Goal: Task Accomplishment & Management: Manage account settings

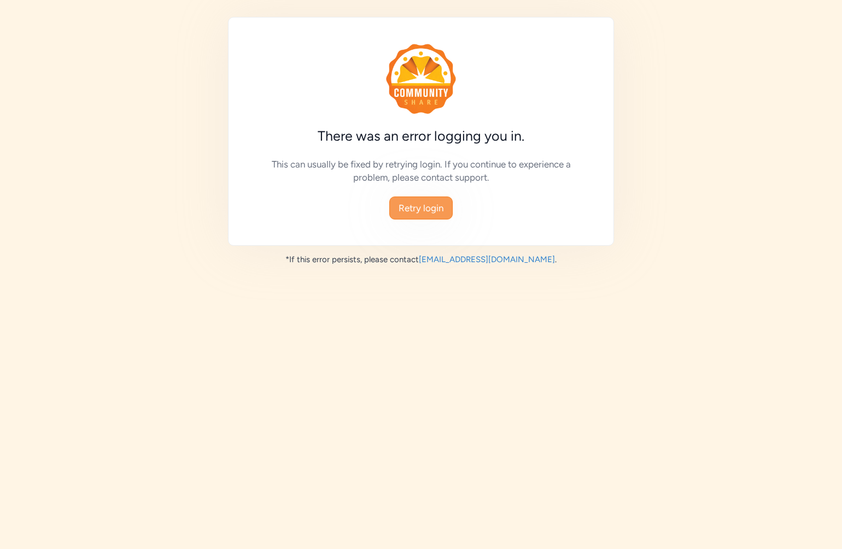
click at [422, 202] on span "Retry login" at bounding box center [421, 207] width 45 height 13
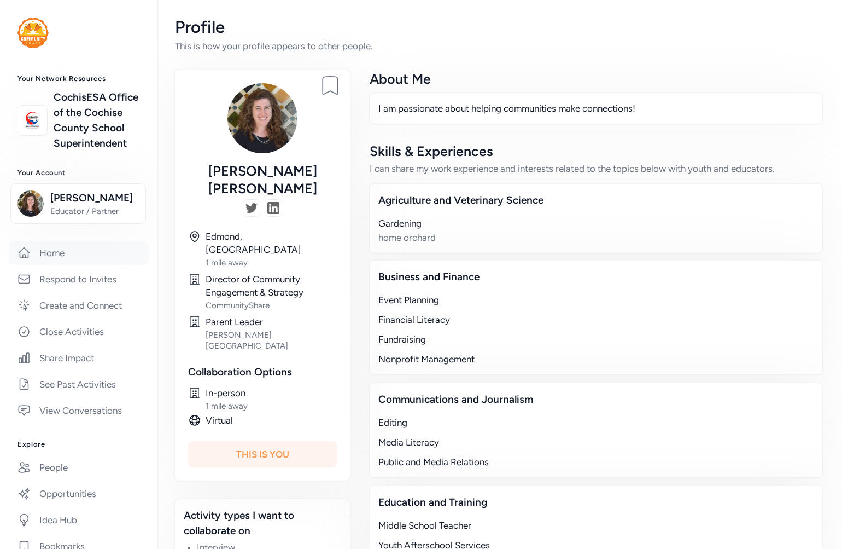
click at [46, 265] on link "Home" at bounding box center [79, 253] width 140 height 24
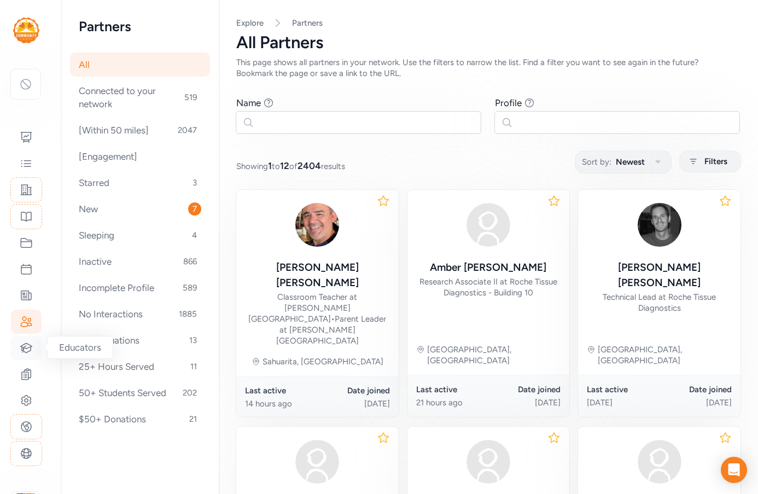
click at [30, 348] on icon at bounding box center [26, 347] width 13 height 13
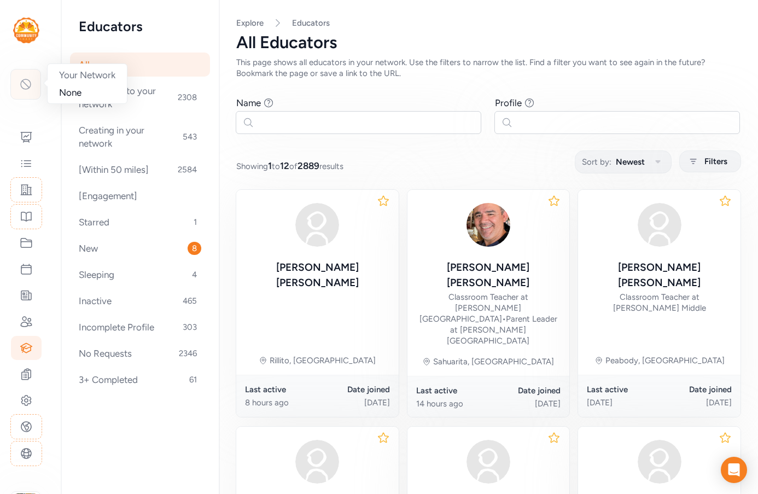
click at [22, 80] on icon at bounding box center [26, 84] width 10 height 10
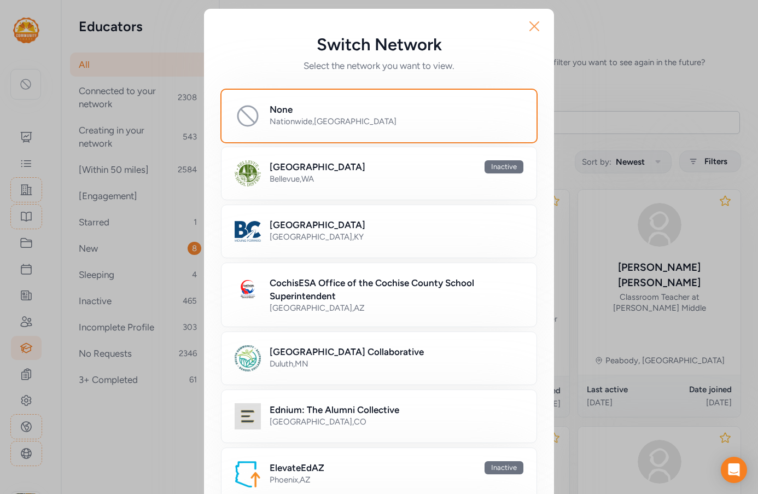
click at [531, 27] on icon "button" at bounding box center [534, 26] width 9 height 9
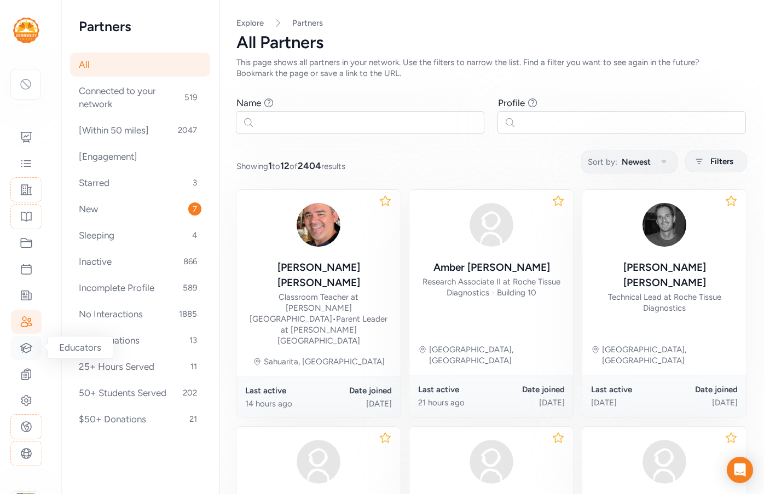
click at [29, 347] on icon at bounding box center [26, 347] width 13 height 13
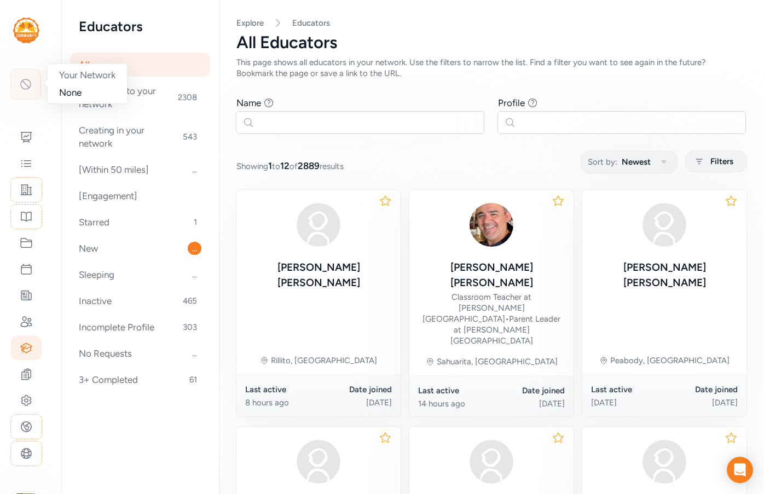
click at [27, 91] on div at bounding box center [25, 84] width 31 height 31
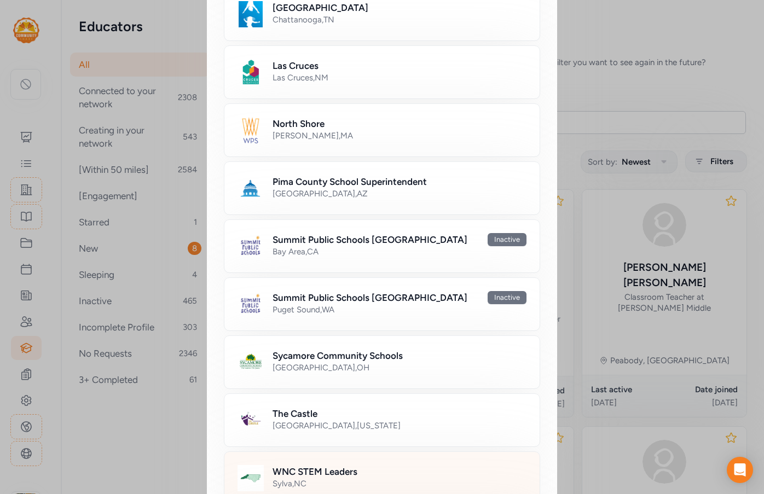
scroll to position [568, 0]
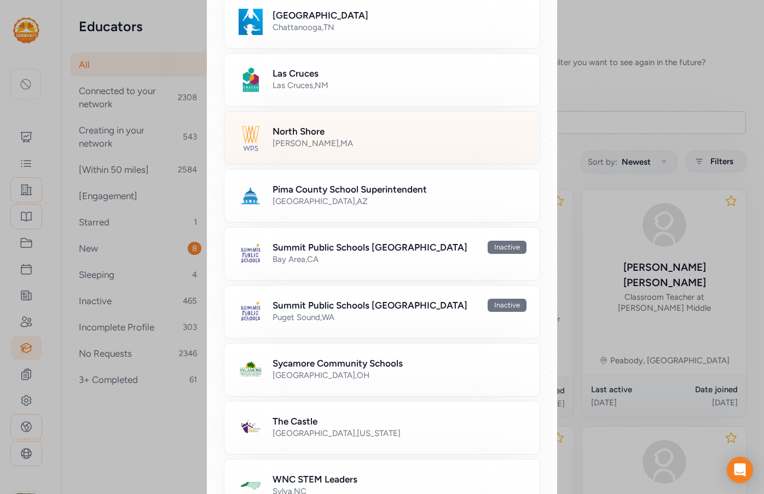
click at [336, 156] on div "North Shore Newton , MA" at bounding box center [382, 138] width 316 height 54
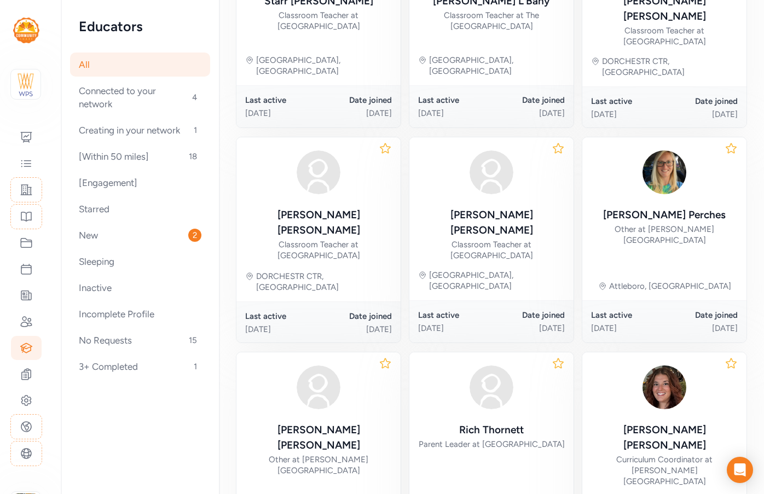
scroll to position [525, 0]
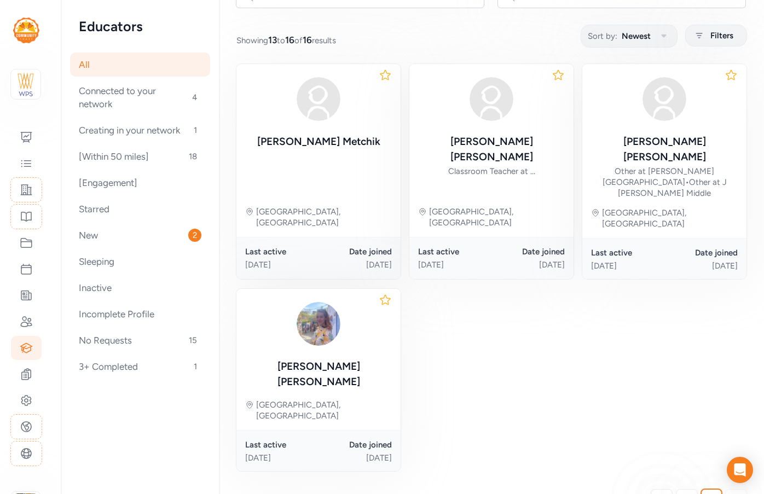
scroll to position [148, 0]
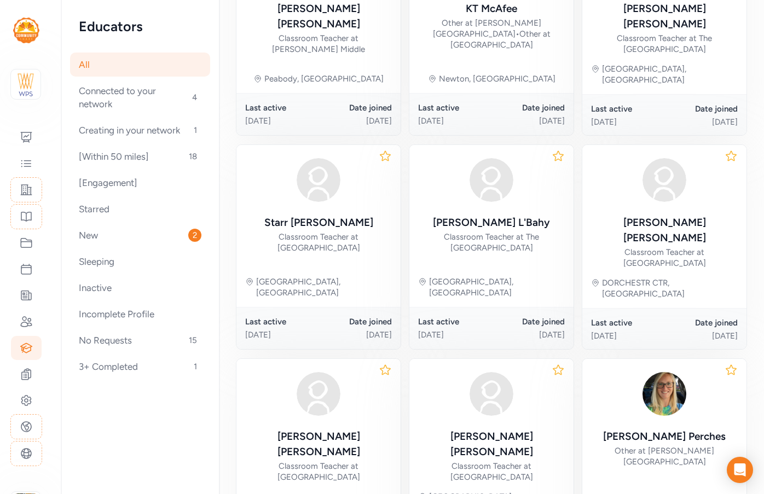
scroll to position [421, 0]
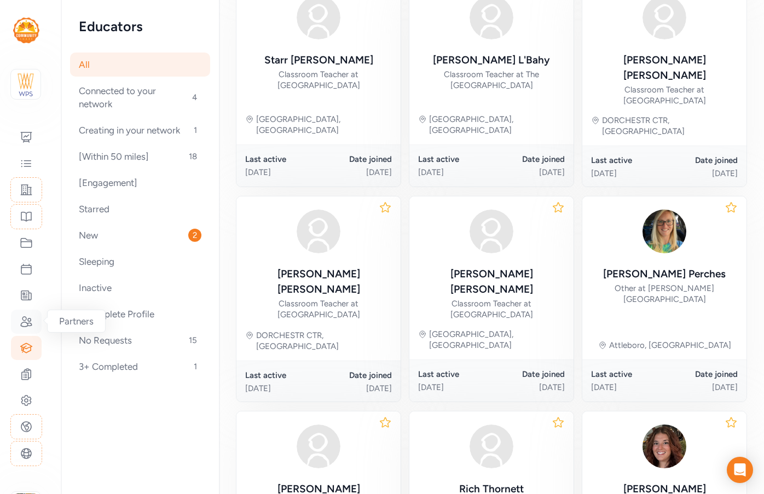
click at [27, 325] on icon at bounding box center [26, 321] width 13 height 13
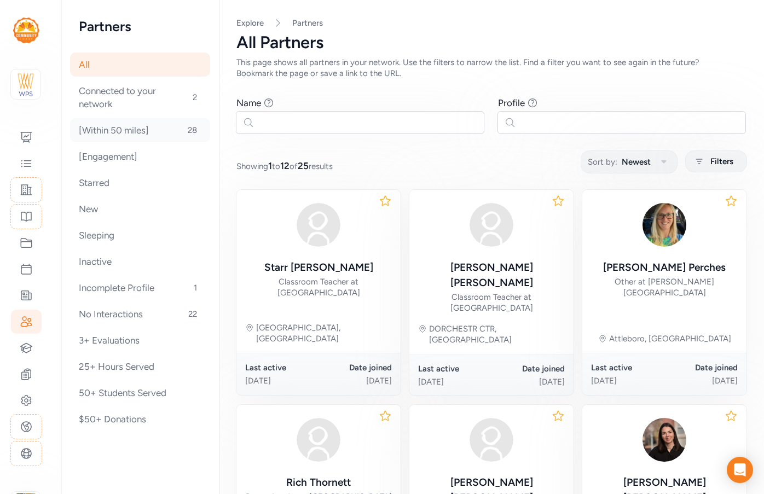
click at [109, 138] on div "[Within 50 miles] 28" at bounding box center [140, 130] width 140 height 24
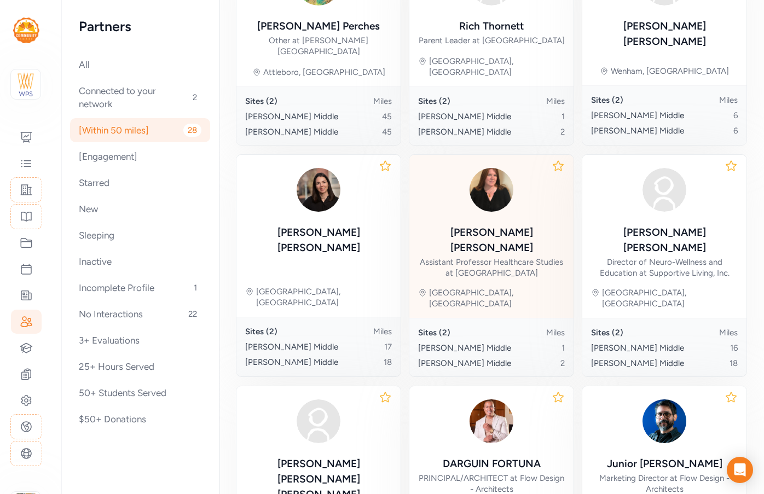
scroll to position [492, 0]
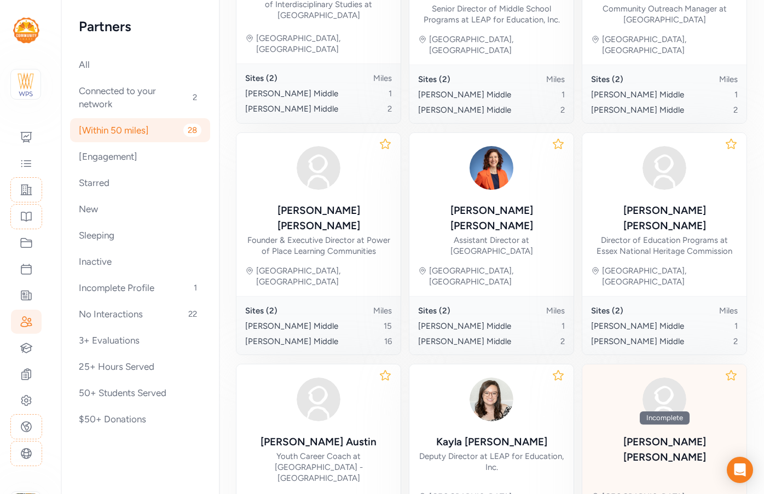
scroll to position [508, 0]
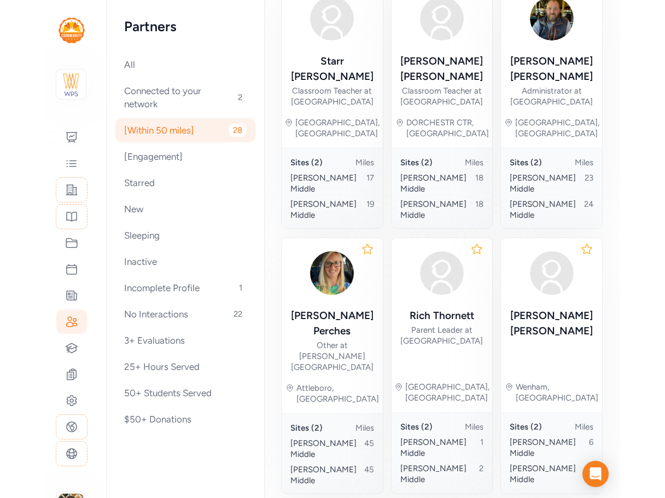
scroll to position [85, 0]
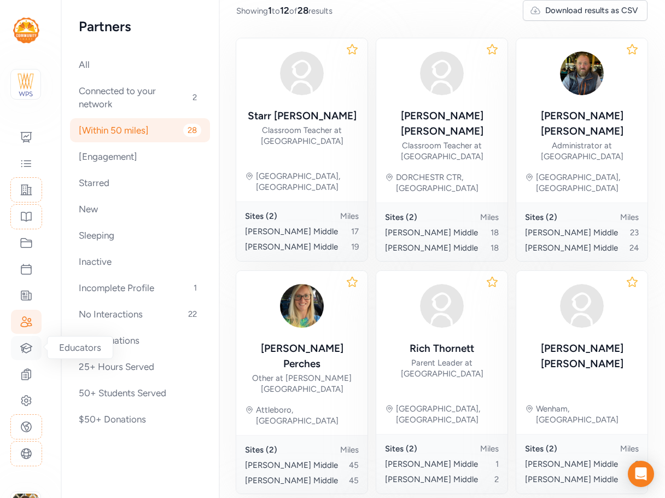
click at [28, 350] on icon at bounding box center [26, 347] width 13 height 13
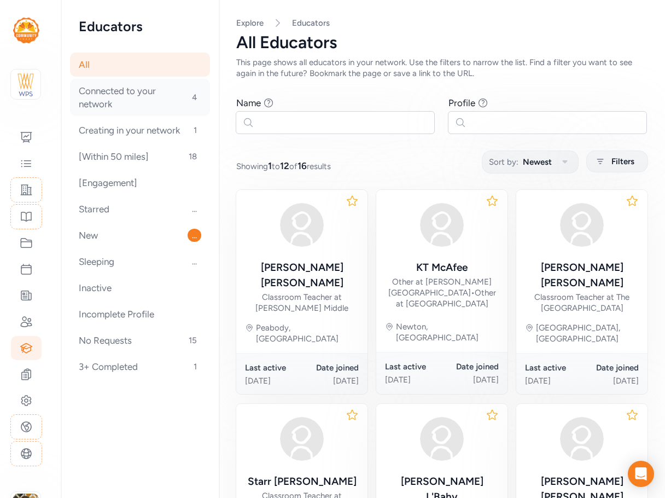
click at [119, 100] on div "Connected to your network 4" at bounding box center [140, 97] width 140 height 37
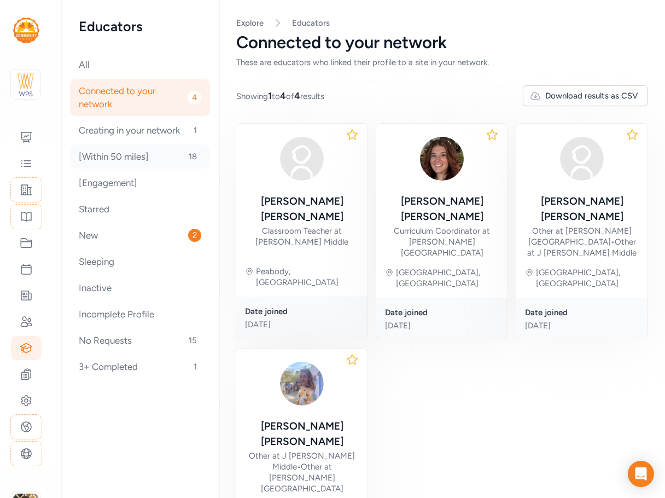
click at [120, 152] on div "[Within 50 miles] 18" at bounding box center [140, 156] width 140 height 24
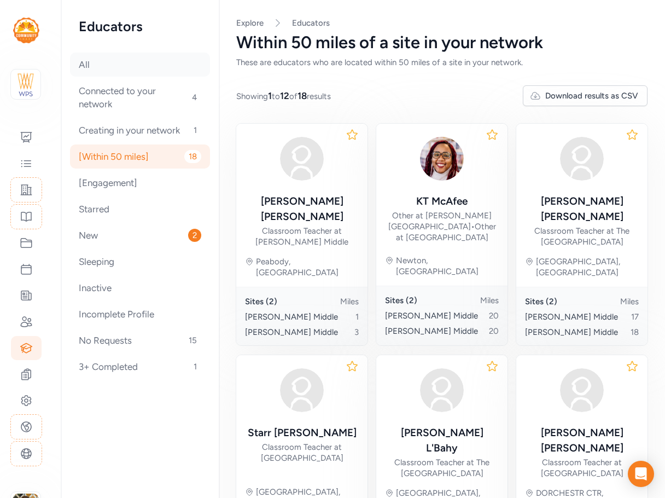
click at [88, 68] on div "All" at bounding box center [140, 65] width 140 height 24
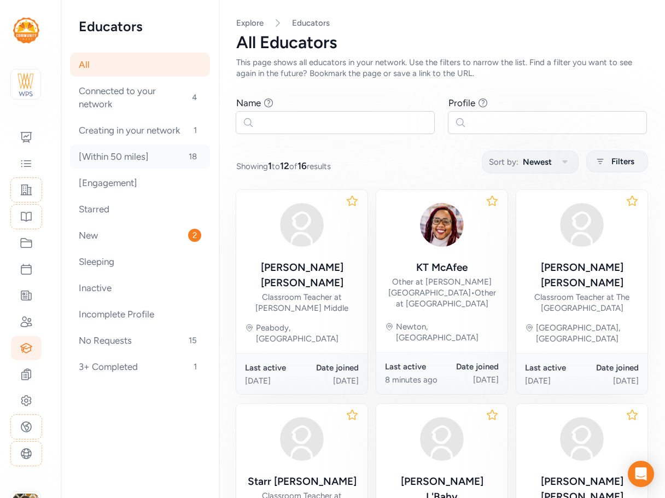
click at [83, 152] on div "[Within 50 miles] 18" at bounding box center [140, 156] width 140 height 24
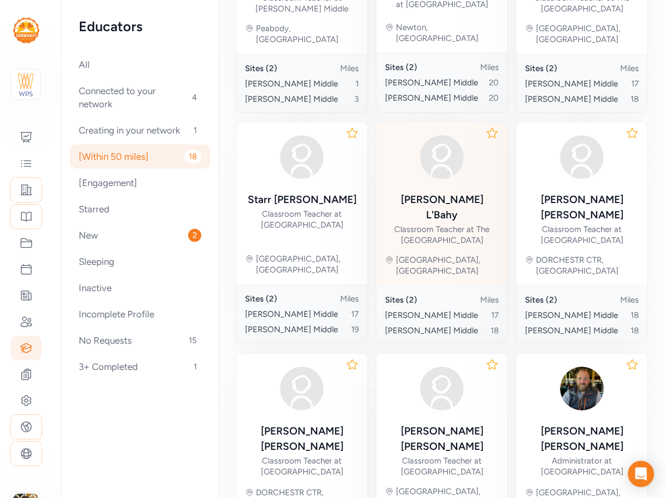
scroll to position [274, 0]
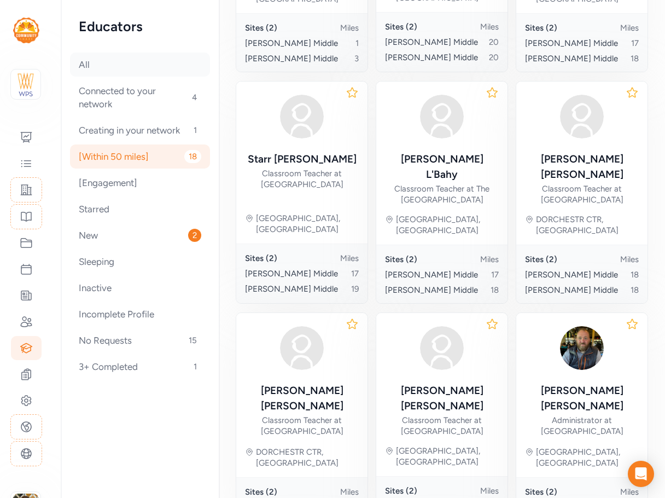
click at [101, 67] on div "All" at bounding box center [140, 65] width 140 height 24
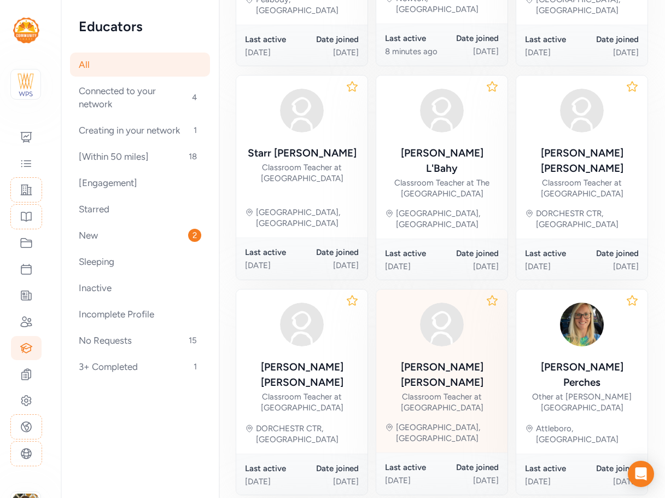
scroll to position [521, 0]
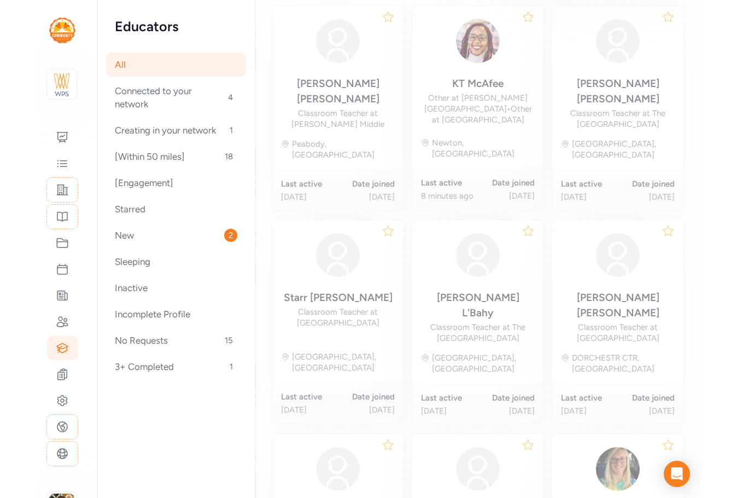
scroll to position [151, 0]
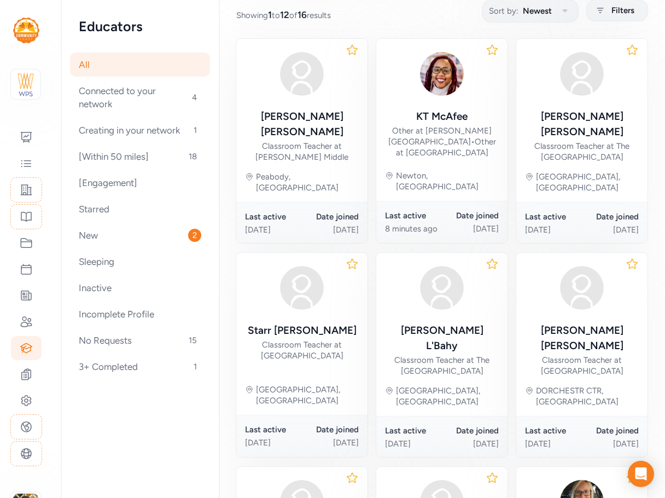
click at [115, 68] on div "All" at bounding box center [140, 65] width 140 height 24
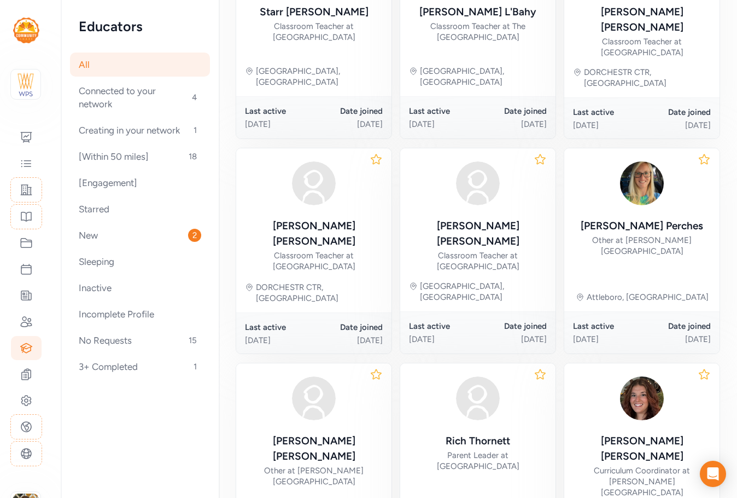
scroll to position [521, 0]
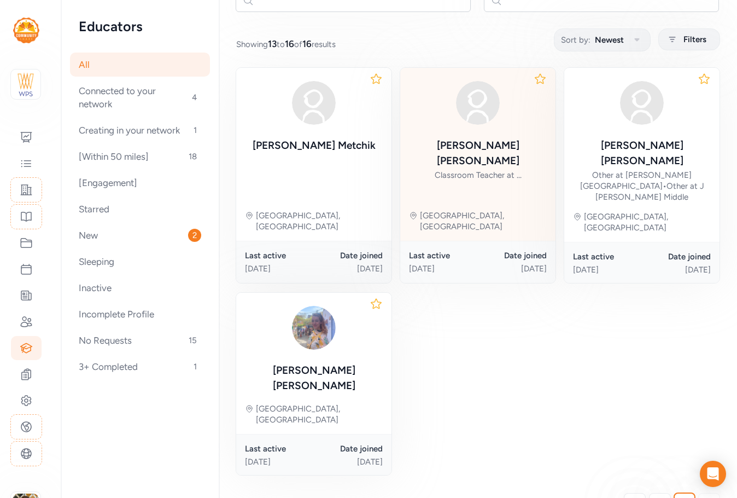
scroll to position [144, 0]
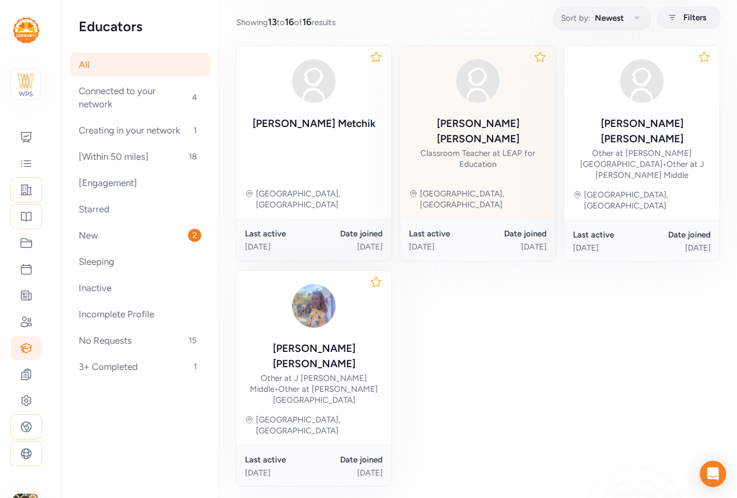
click at [495, 127] on div "Caitlynn Almy" at bounding box center [478, 131] width 138 height 31
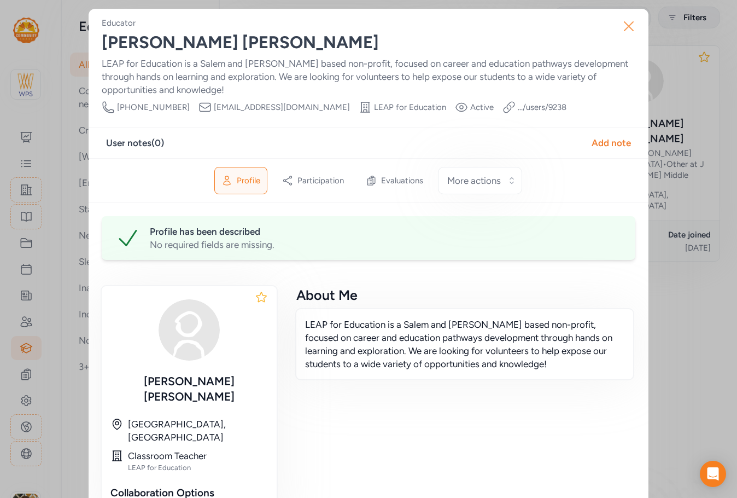
click at [627, 25] on icon "button" at bounding box center [629, 26] width 9 height 9
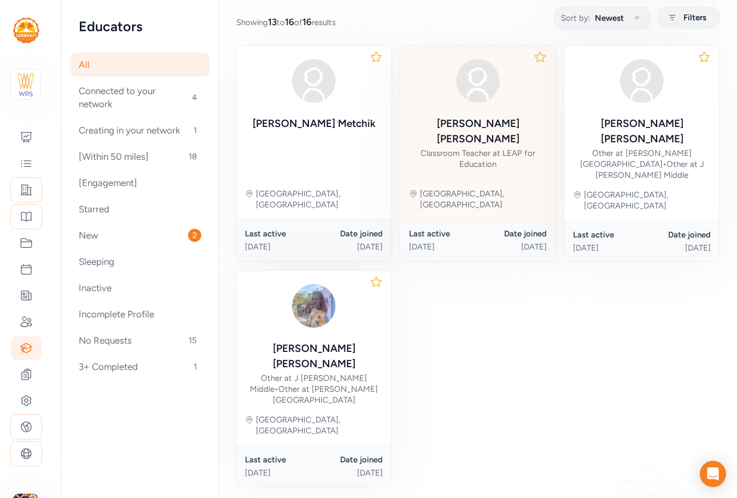
click at [514, 115] on div "Caitlynn Almy Classroom Teacher at LEAP for Education" at bounding box center [478, 112] width 138 height 115
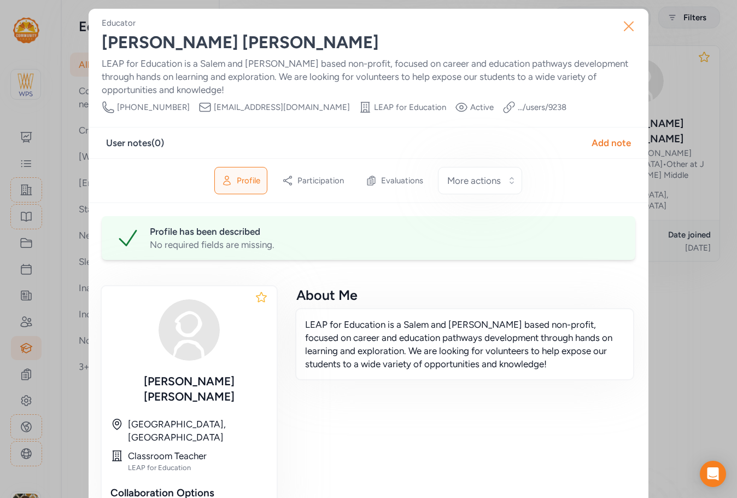
click at [632, 25] on icon "button" at bounding box center [629, 27] width 18 height 18
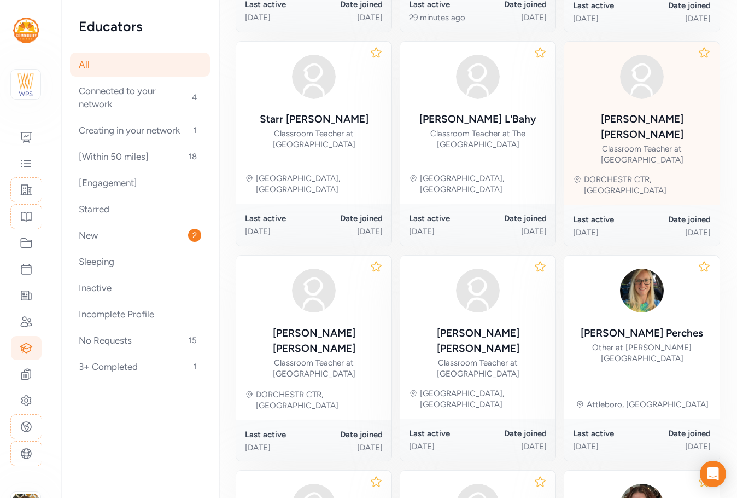
scroll to position [472, 0]
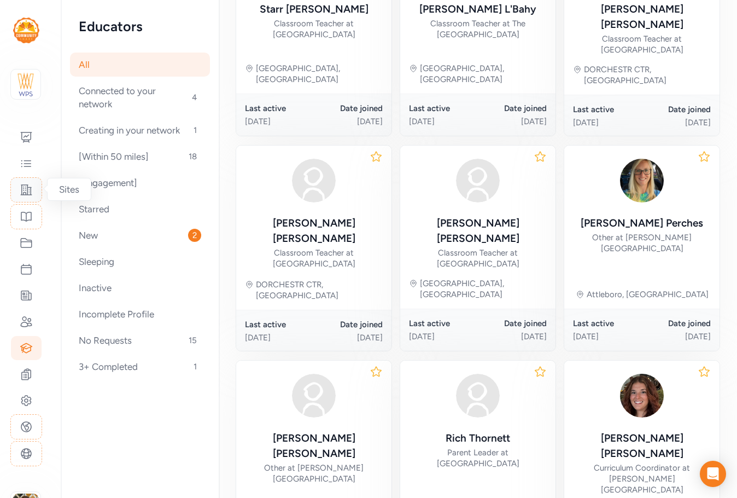
click at [30, 185] on icon at bounding box center [26, 189] width 13 height 13
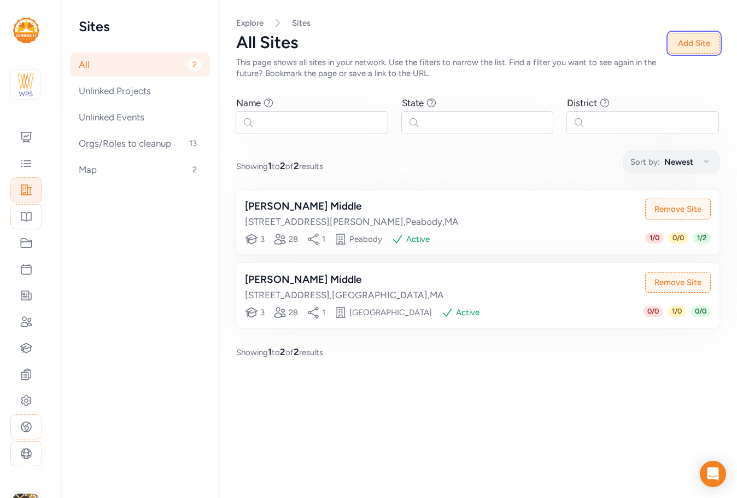
click at [714, 41] on button "Add Site" at bounding box center [694, 43] width 51 height 21
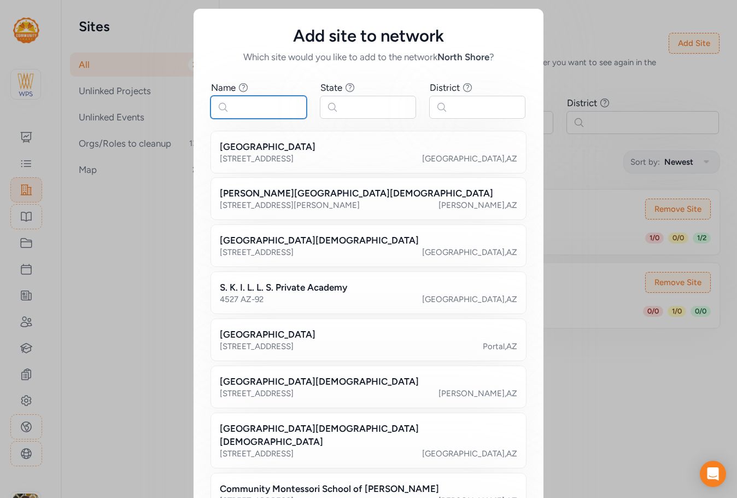
click at [270, 111] on input "text" at bounding box center [259, 107] width 96 height 23
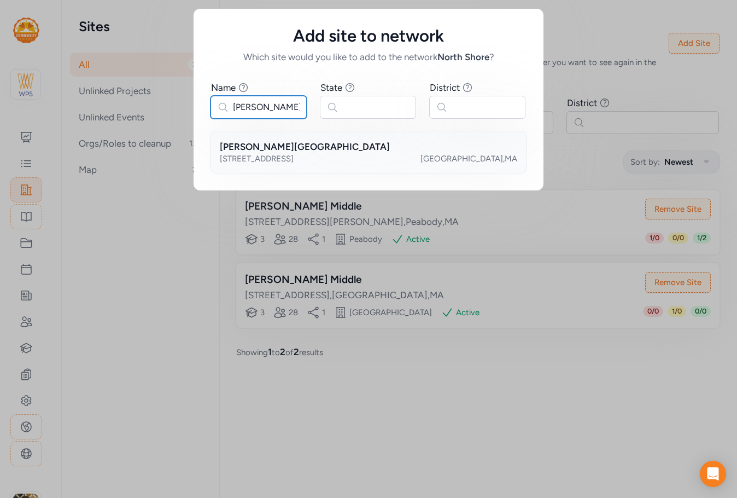
type input "newton north"
click at [290, 150] on h2 "Newton North High" at bounding box center [305, 146] width 170 height 13
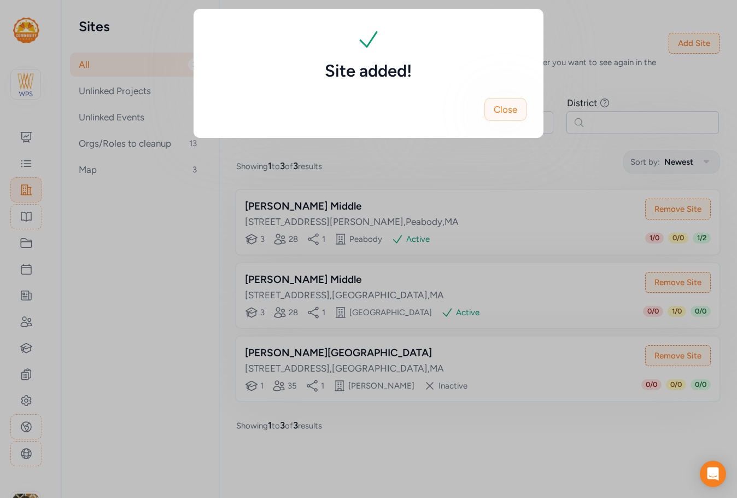
click at [509, 113] on span "Close" at bounding box center [506, 109] width 24 height 13
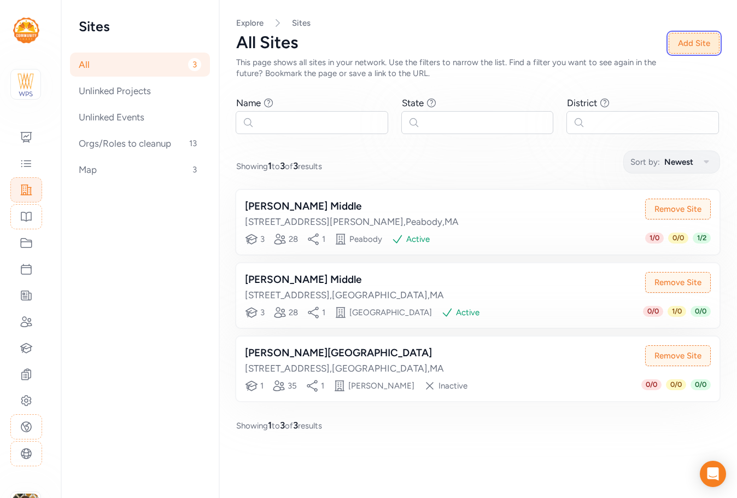
click at [687, 46] on button "Add Site" at bounding box center [694, 43] width 51 height 21
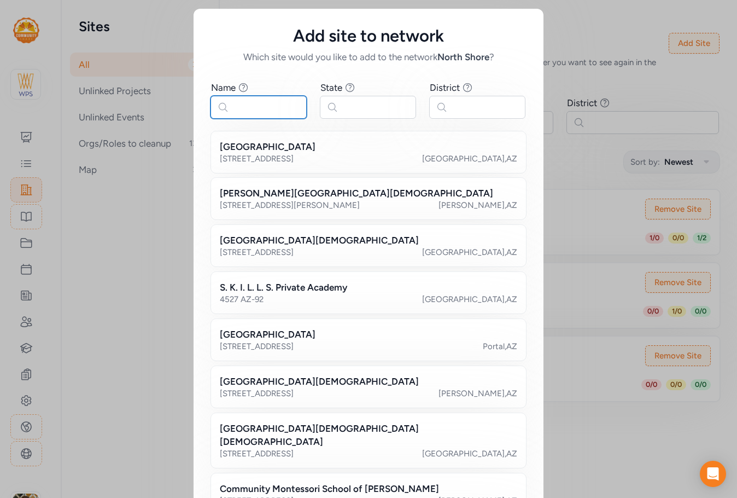
click at [260, 111] on input "text" at bounding box center [259, 107] width 96 height 23
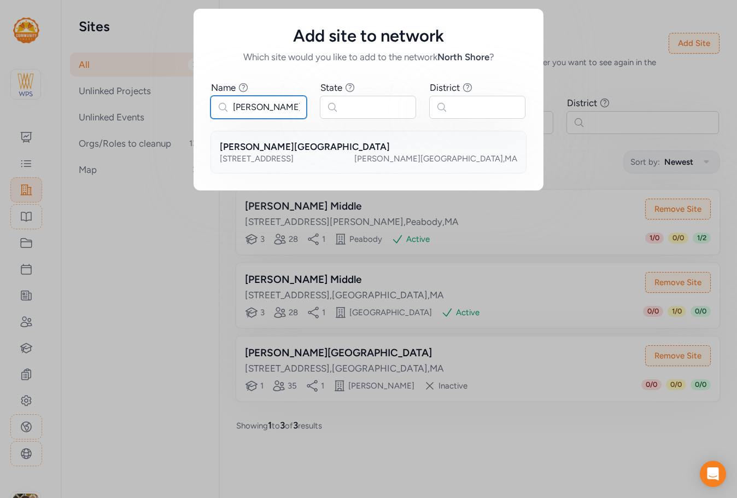
type input "newton south"
click at [275, 161] on div "140 Brandeis Road" at bounding box center [257, 158] width 74 height 11
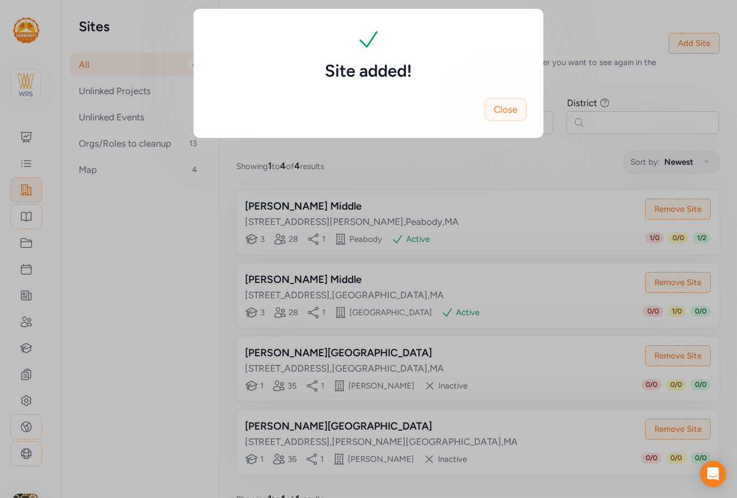
click at [500, 114] on span "Close" at bounding box center [506, 109] width 24 height 13
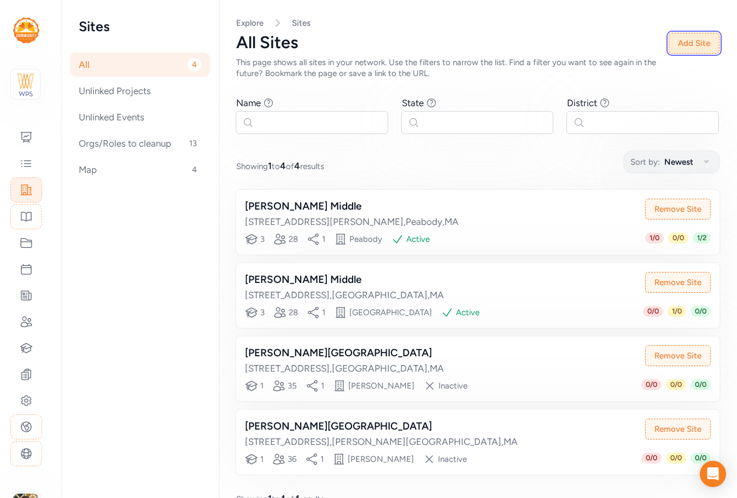
click at [694, 42] on button "Add Site" at bounding box center [694, 43] width 51 height 21
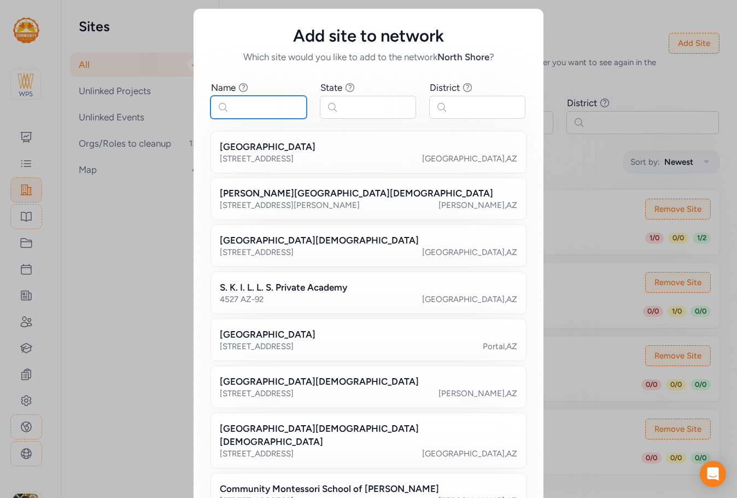
click at [250, 111] on input "text" at bounding box center [259, 107] width 96 height 23
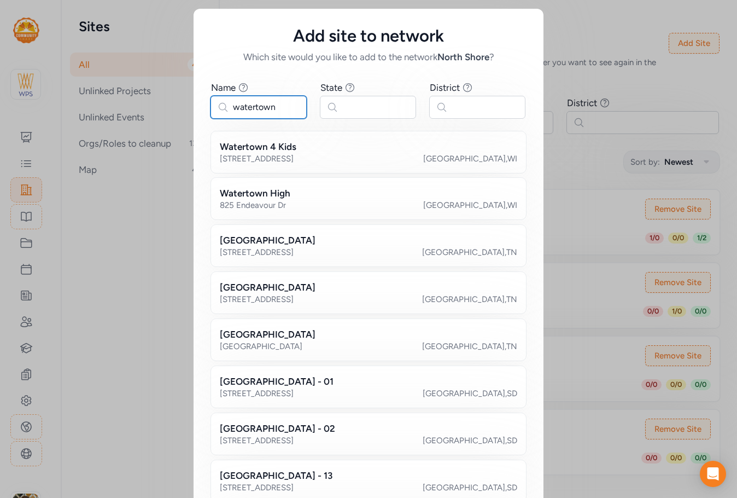
type input "watertown"
click at [350, 106] on input "text" at bounding box center [368, 107] width 96 height 23
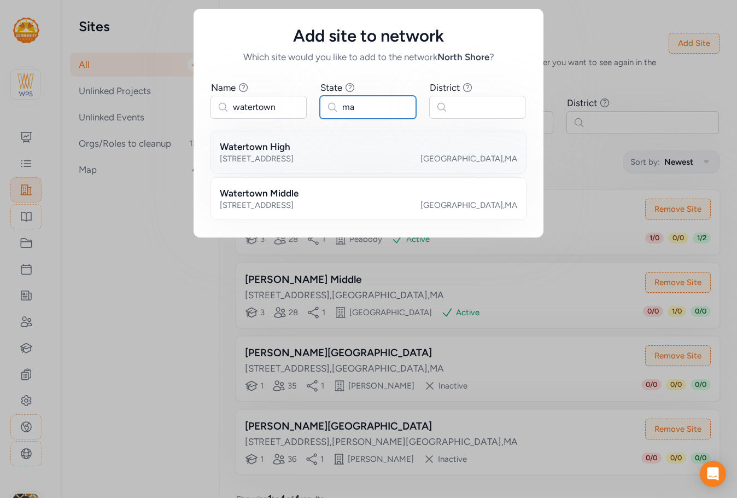
type input "ma"
click at [319, 148] on div "Watertown High" at bounding box center [369, 146] width 298 height 13
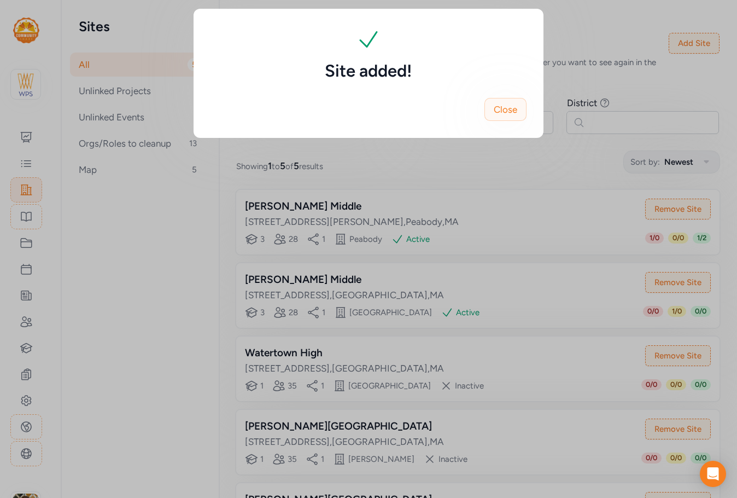
click at [519, 109] on button "Close" at bounding box center [506, 109] width 42 height 23
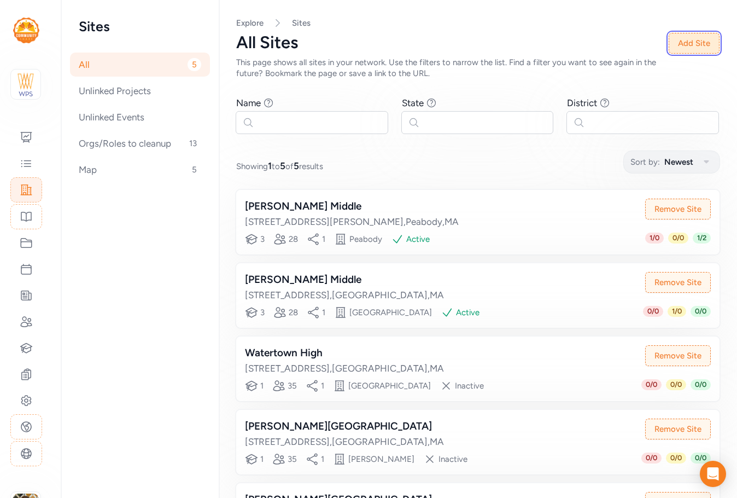
click at [688, 51] on button "Add Site" at bounding box center [694, 43] width 51 height 21
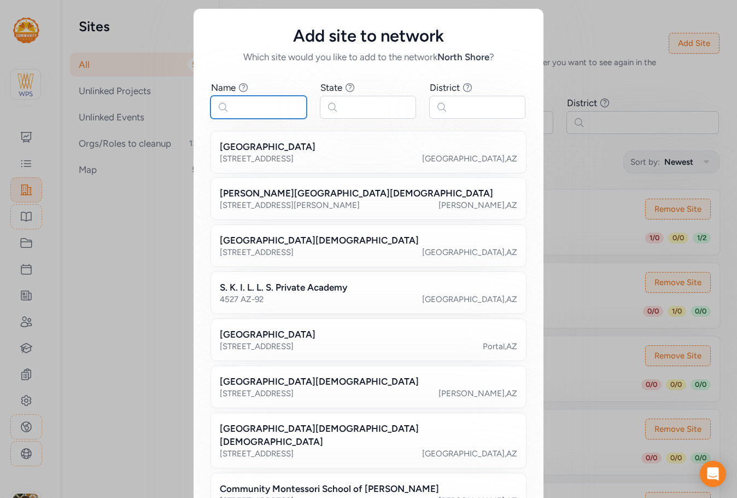
click at [267, 114] on input "text" at bounding box center [259, 107] width 96 height 23
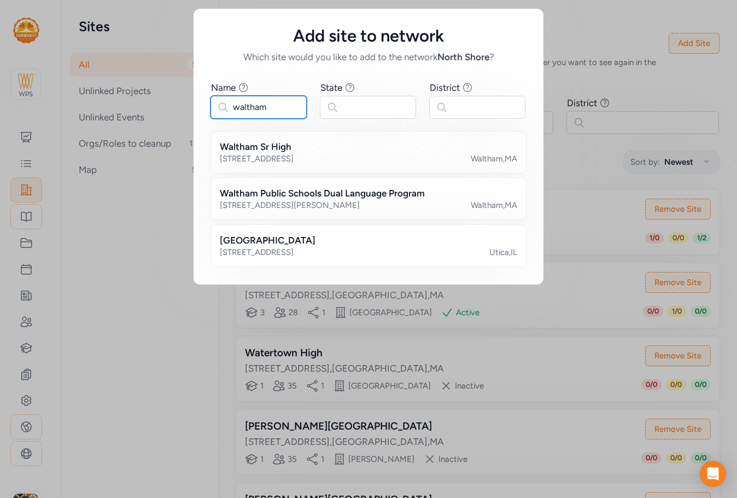
type input "waltham"
click at [341, 107] on input "text" at bounding box center [368, 107] width 96 height 23
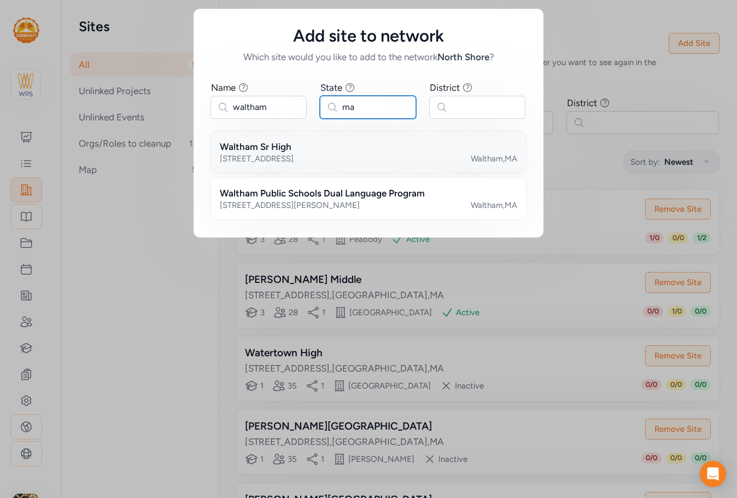
type input "ma"
click at [307, 150] on div "Waltham Sr High" at bounding box center [369, 146] width 298 height 13
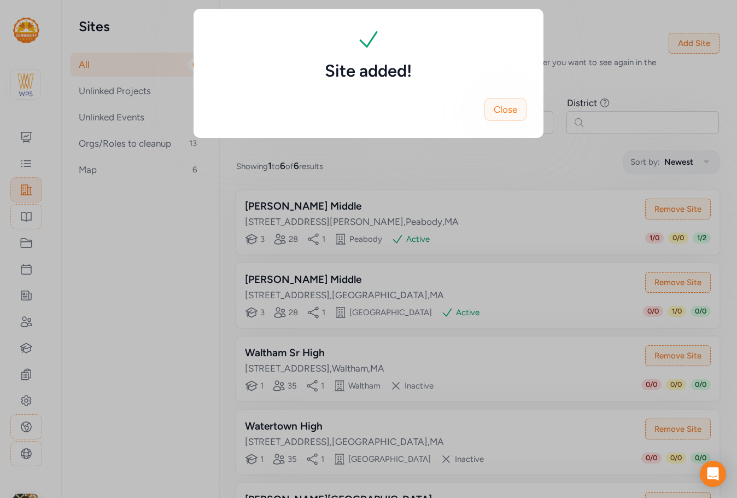
click at [509, 110] on span "Close" at bounding box center [506, 109] width 24 height 13
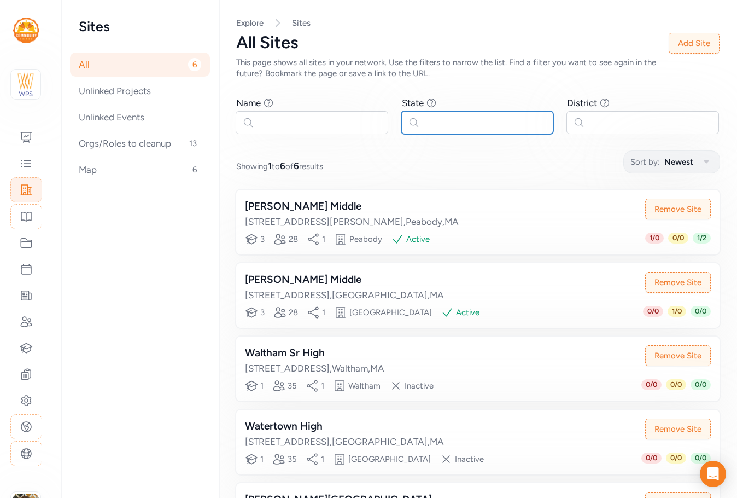
click at [483, 118] on input "text" at bounding box center [478, 122] width 153 height 23
click at [690, 43] on button "Add Site" at bounding box center [694, 43] width 51 height 21
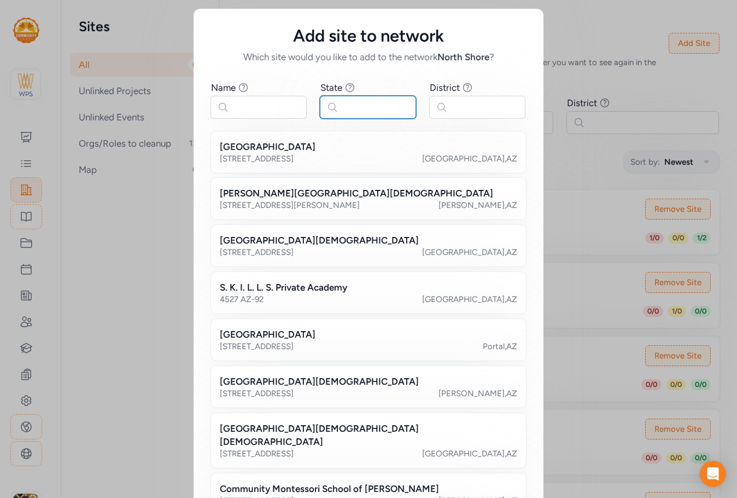
click at [342, 104] on input "text" at bounding box center [368, 107] width 96 height 23
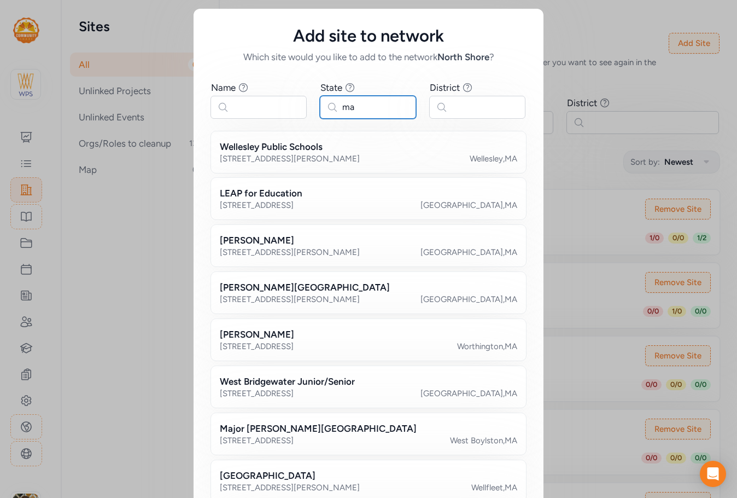
type input "ma"
click at [480, 113] on input "text" at bounding box center [477, 107] width 96 height 23
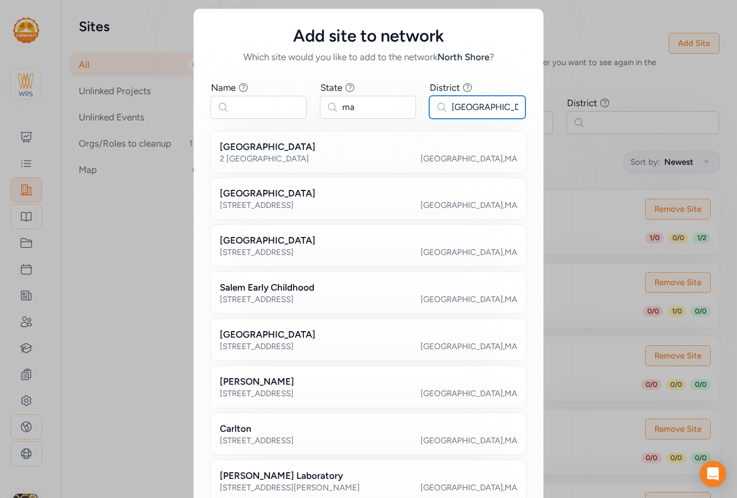
drag, startPoint x: 476, startPoint y: 107, endPoint x: 432, endPoint y: 114, distance: 44.3
click at [432, 114] on input "salem" at bounding box center [477, 107] width 96 height 23
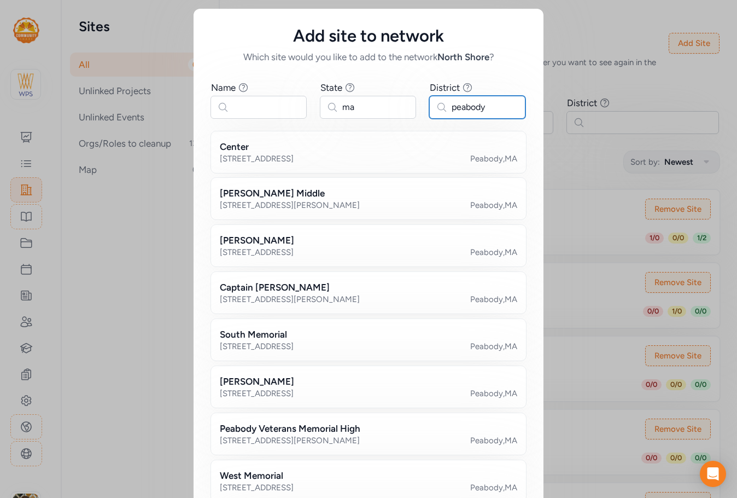
type input "peabody"
drag, startPoint x: 426, startPoint y: 98, endPoint x: 348, endPoint y: 127, distance: 82.6
click at [348, 127] on div "Name Find sites with a name that contains the phrase you type. State Find sites…" at bounding box center [368, 347] width 315 height 533
click at [340, 196] on div "J Henry Higgins Middle" at bounding box center [369, 193] width 298 height 13
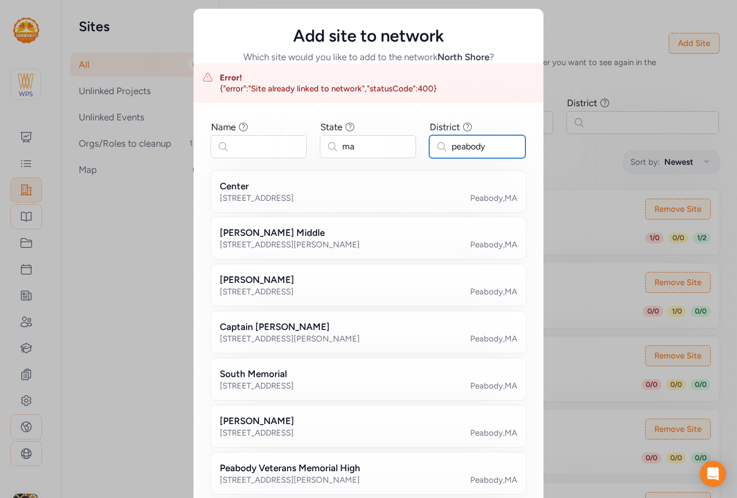
click at [477, 143] on input "peabody" at bounding box center [477, 146] width 96 height 23
click at [321, 281] on div "John E Burke" at bounding box center [369, 279] width 298 height 13
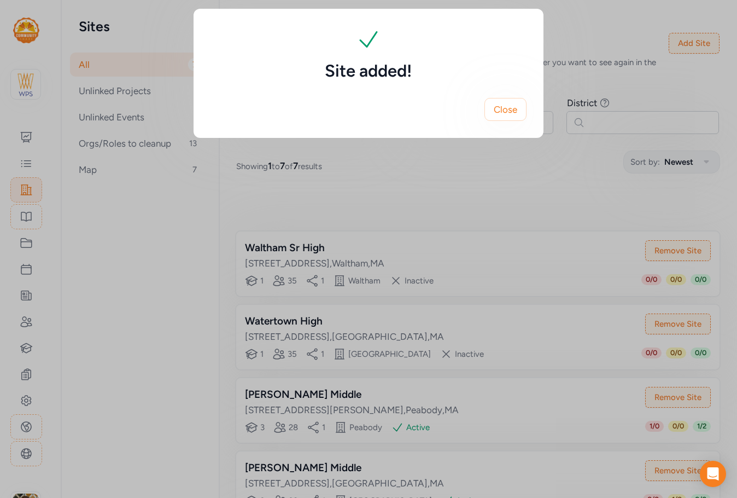
click at [502, 108] on span "Close" at bounding box center [506, 109] width 24 height 13
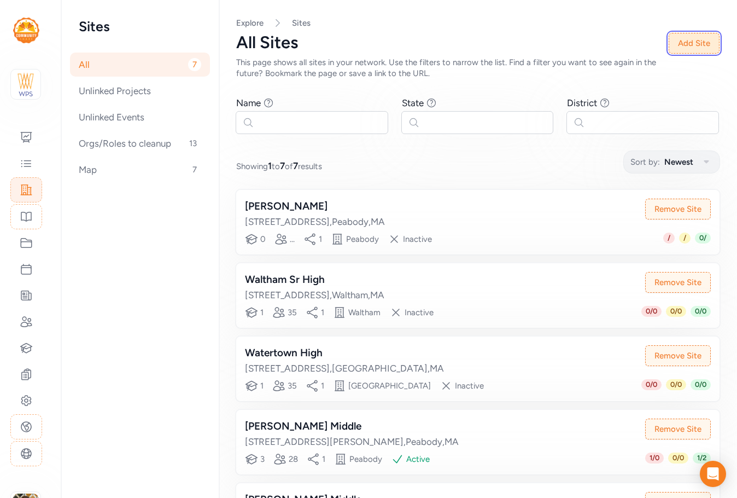
click at [689, 46] on button "Add Site" at bounding box center [694, 43] width 51 height 21
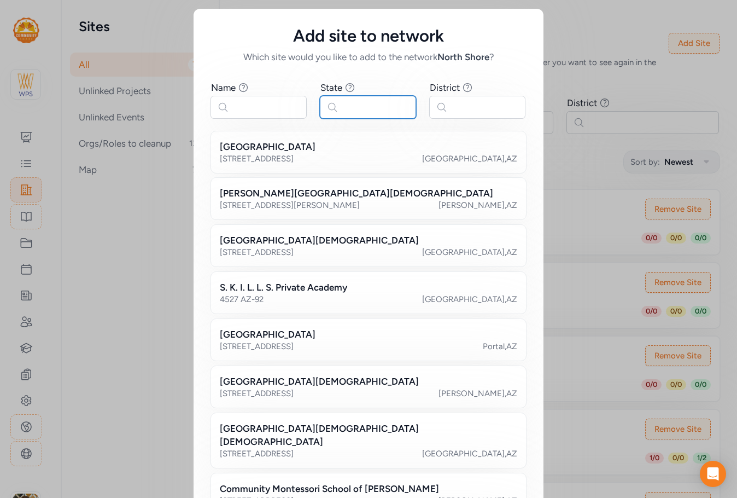
click at [392, 103] on input "text" at bounding box center [368, 107] width 96 height 23
click at [588, 33] on div "Add site to network Which site would you like to add to the network North Shore…" at bounding box center [368, 318] width 737 height 636
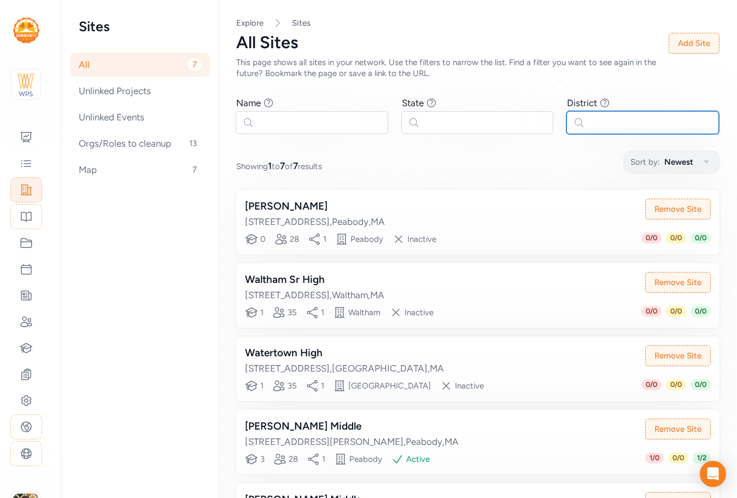
click at [591, 127] on input "text" at bounding box center [643, 122] width 153 height 23
click at [710, 37] on button "Add Site" at bounding box center [694, 43] width 51 height 21
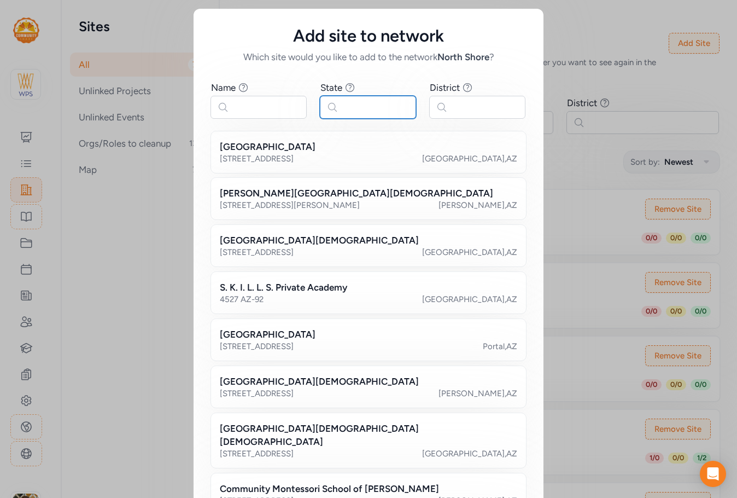
click at [352, 105] on input "text" at bounding box center [368, 107] width 96 height 23
type input "ma"
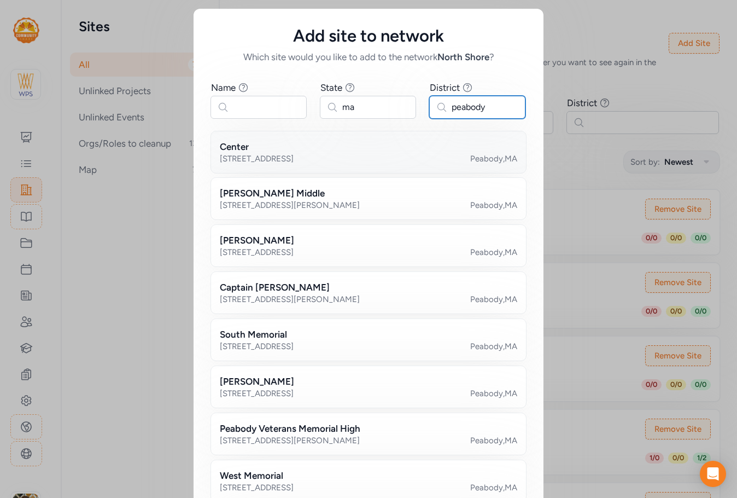
type input "peabody"
click at [277, 156] on div "18 Irving Street Peabody , MA" at bounding box center [369, 158] width 298 height 11
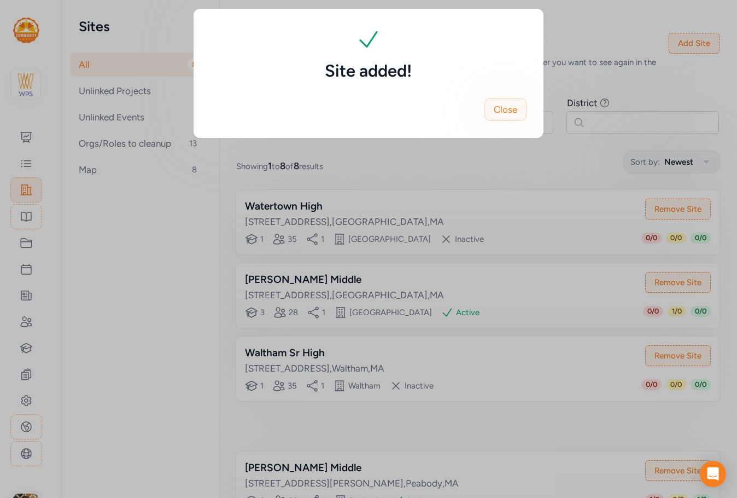
click at [505, 111] on span "Close" at bounding box center [506, 109] width 24 height 13
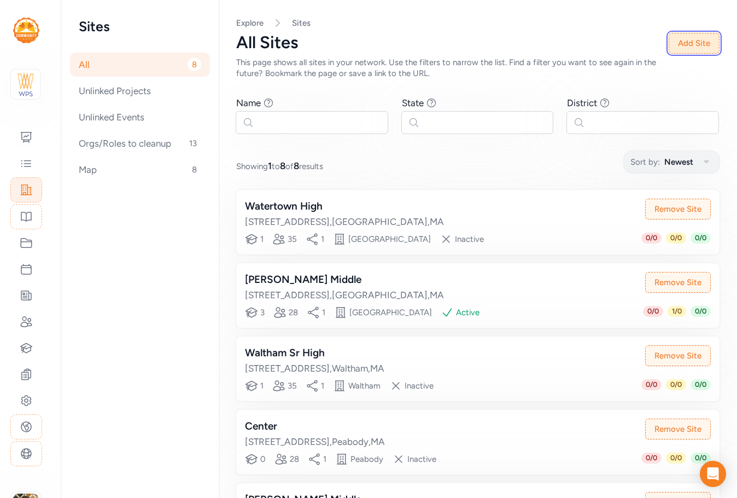
click at [682, 45] on button "Add Site" at bounding box center [694, 43] width 51 height 21
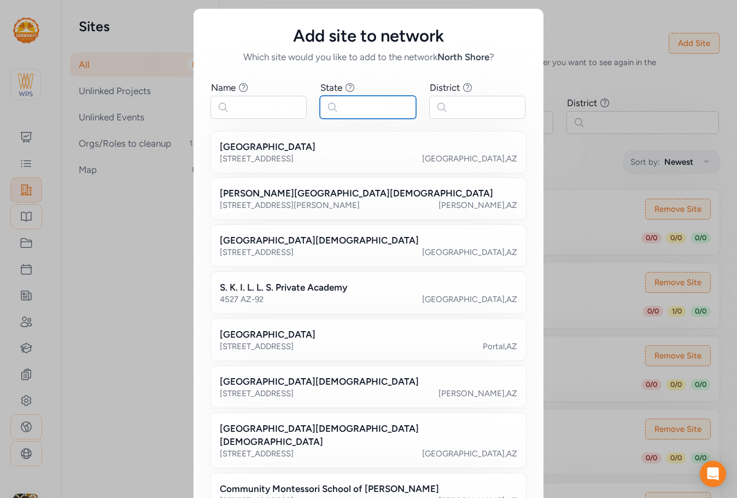
click at [388, 109] on input "text" at bounding box center [368, 107] width 96 height 23
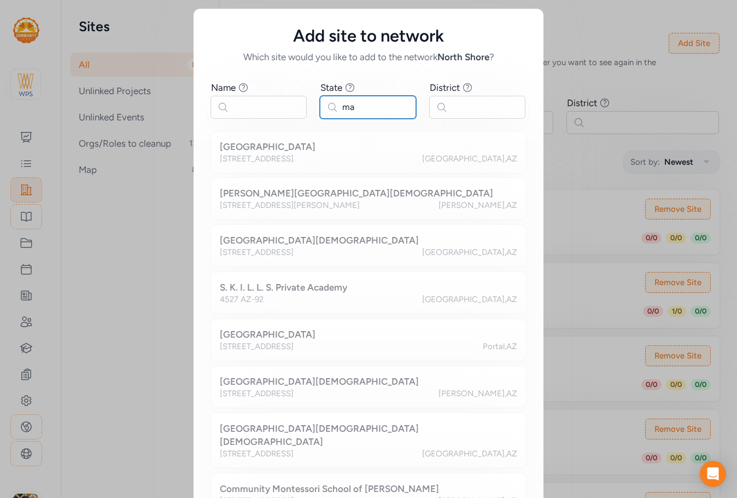
type input "ma"
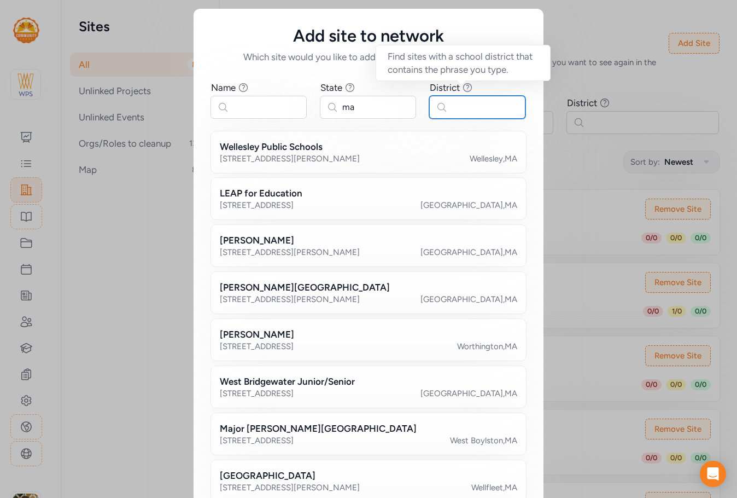
click at [454, 109] on input "text" at bounding box center [477, 107] width 96 height 23
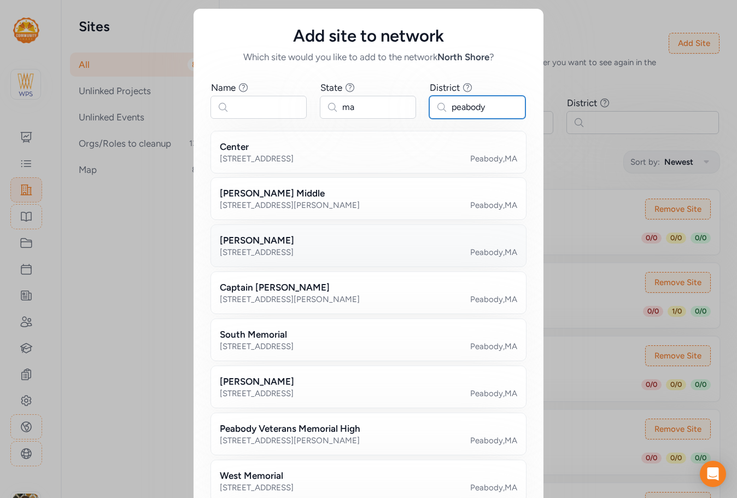
type input "peabody"
click at [353, 241] on div "John E Burke" at bounding box center [369, 240] width 298 height 13
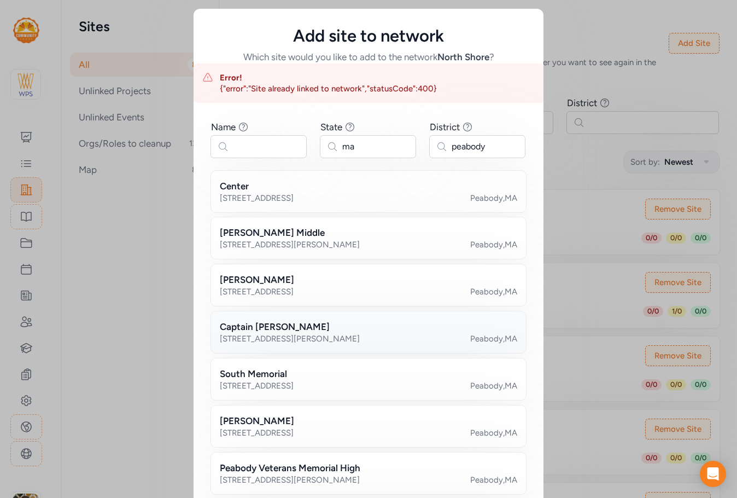
click at [303, 330] on h2 "Captain Samuel Brown" at bounding box center [275, 326] width 110 height 13
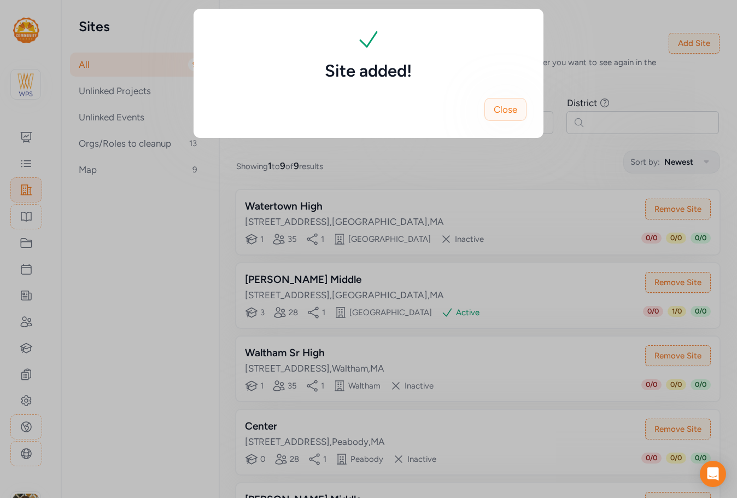
click at [504, 114] on span "Close" at bounding box center [506, 109] width 24 height 13
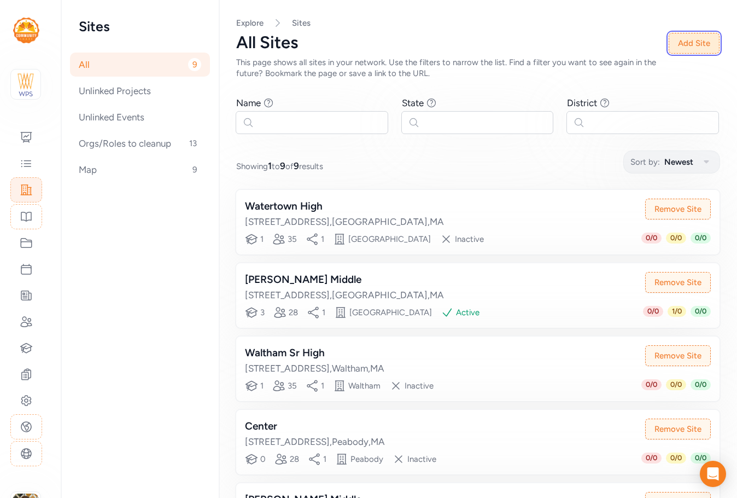
click at [679, 45] on button "Add Site" at bounding box center [694, 43] width 51 height 21
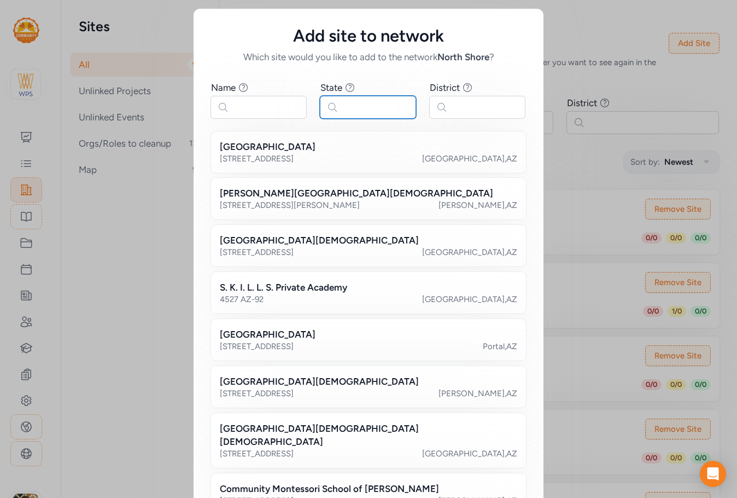
click at [361, 107] on input "text" at bounding box center [368, 107] width 96 height 23
type input "ma"
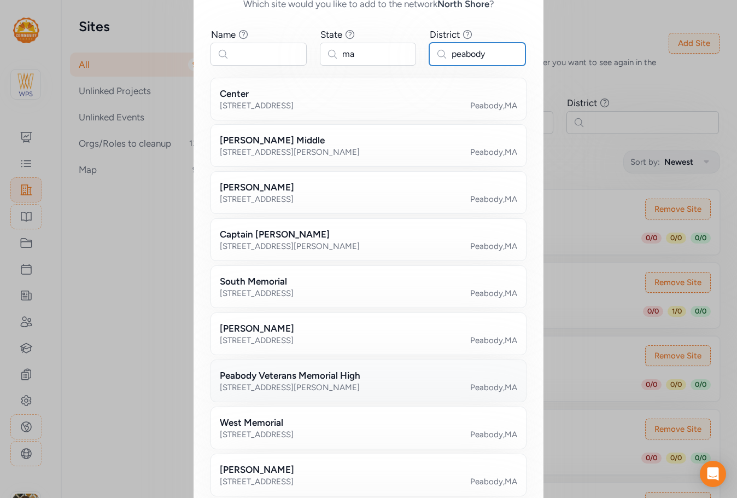
scroll to position [125, 0]
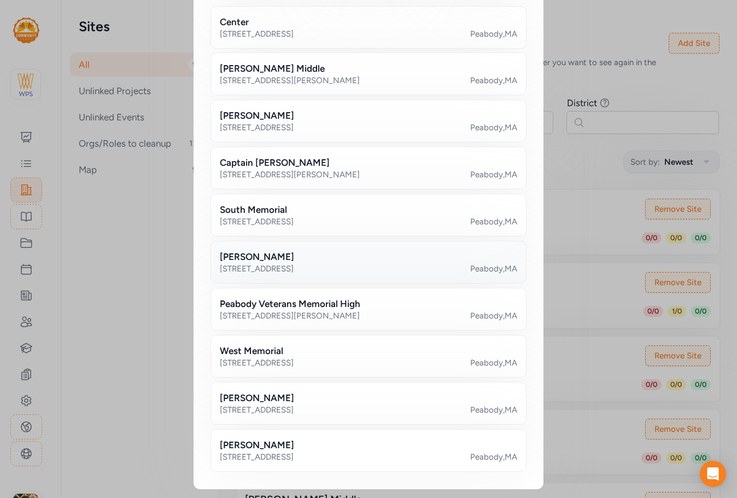
type input "peabody"
click at [322, 267] on div "60 Northend Street Peabody , MA" at bounding box center [369, 268] width 298 height 11
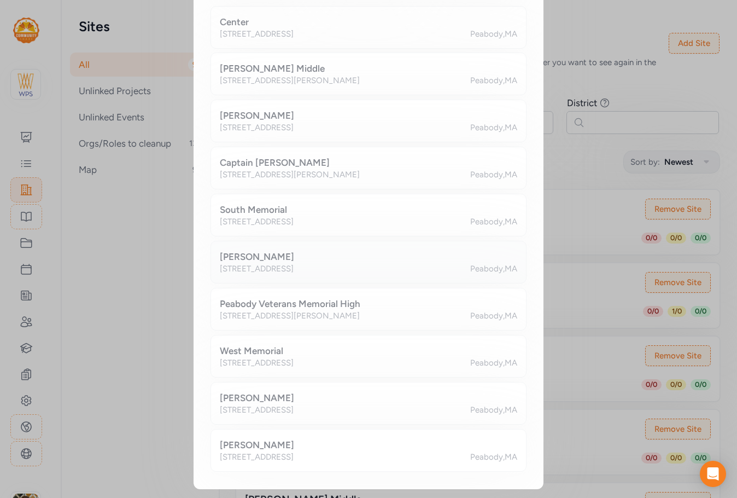
scroll to position [0, 0]
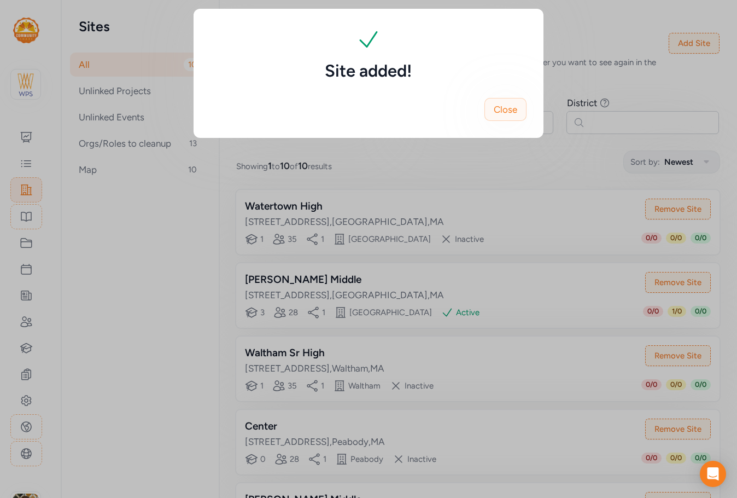
click at [504, 114] on span "Close" at bounding box center [506, 109] width 24 height 13
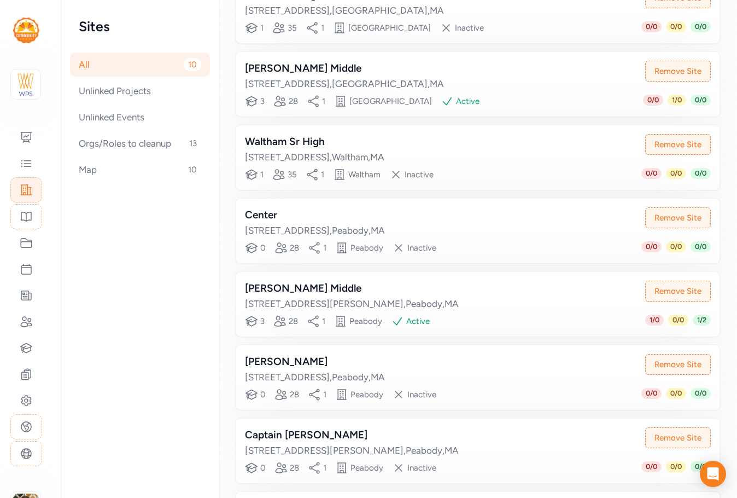
scroll to position [219, 0]
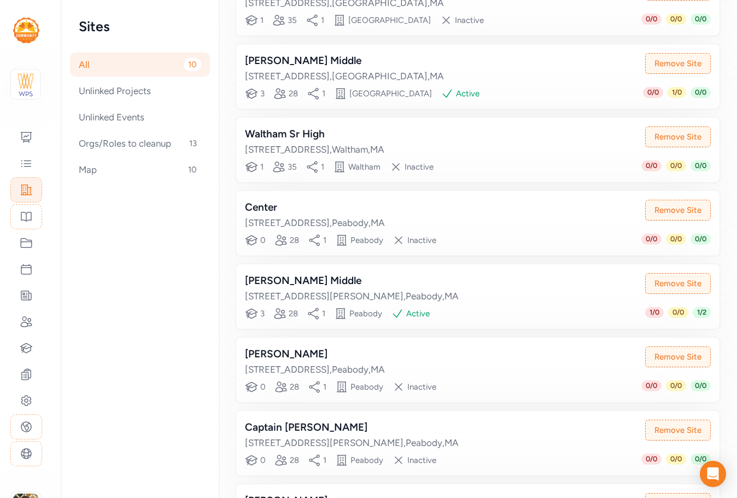
click at [368, 279] on div "J Henry Higgins Middle" at bounding box center [352, 280] width 214 height 15
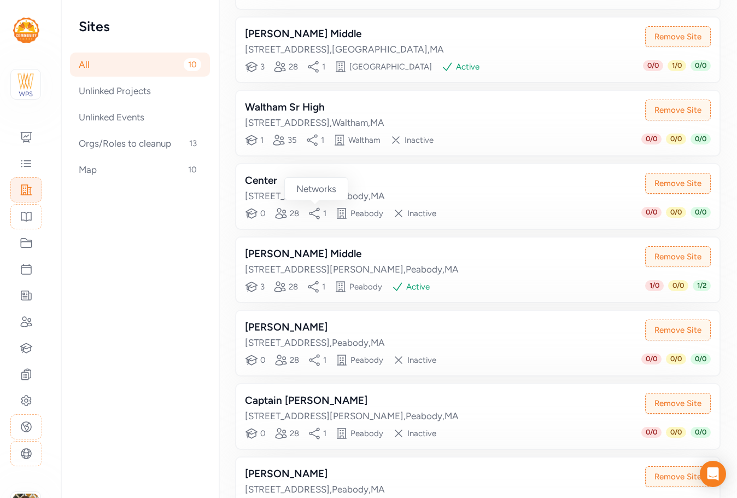
scroll to position [27, 0]
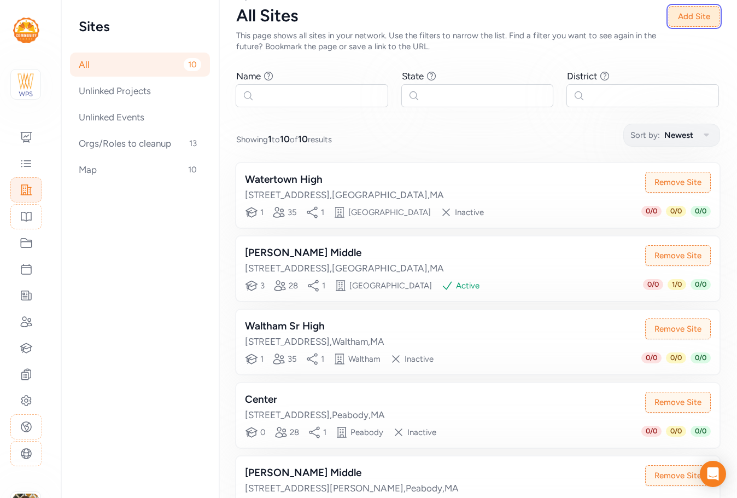
click at [688, 18] on button "Add Site" at bounding box center [694, 16] width 51 height 21
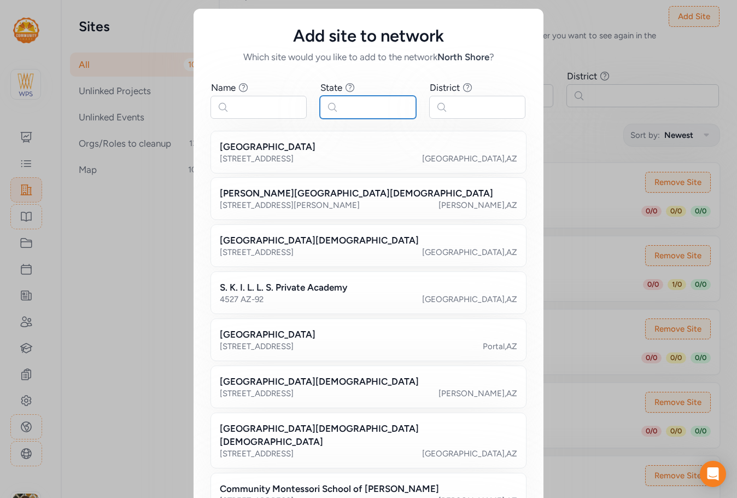
click at [362, 110] on input "text" at bounding box center [368, 107] width 96 height 23
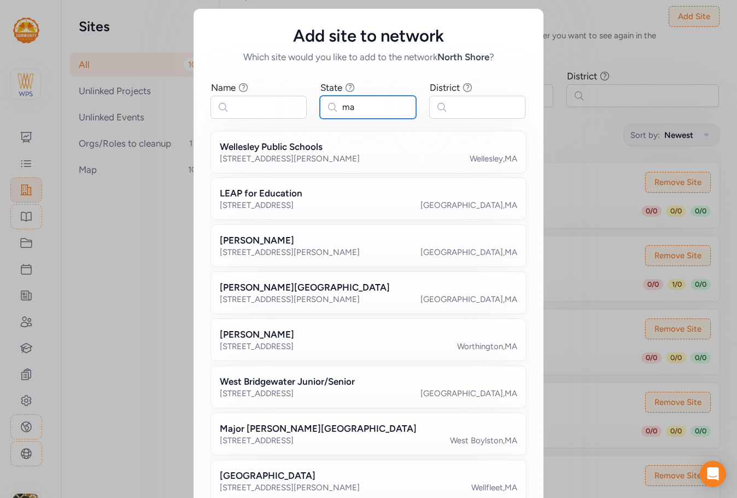
type input "ma"
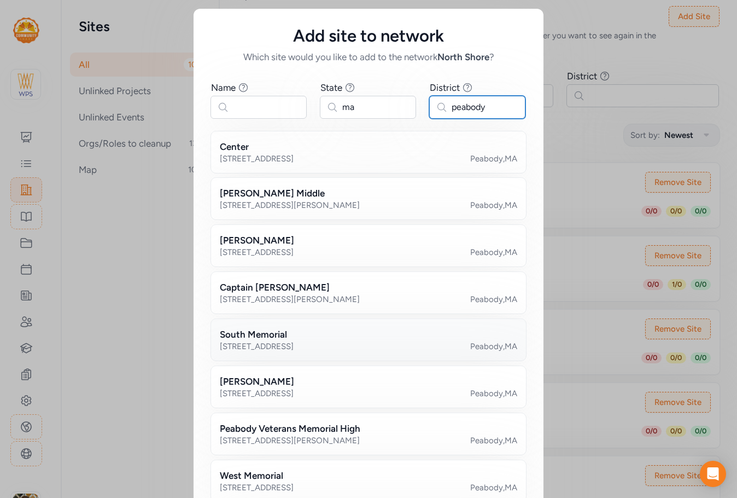
type input "peabody"
click at [312, 342] on div "16 Maple St Ext Peabody , MA" at bounding box center [369, 346] width 298 height 11
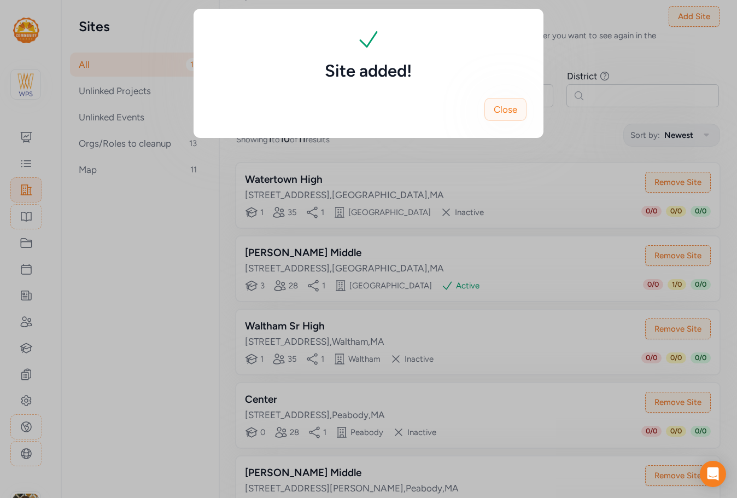
drag, startPoint x: 488, startPoint y: 106, endPoint x: 704, endPoint y: 13, distance: 234.5
click at [489, 106] on button "Close" at bounding box center [506, 109] width 42 height 23
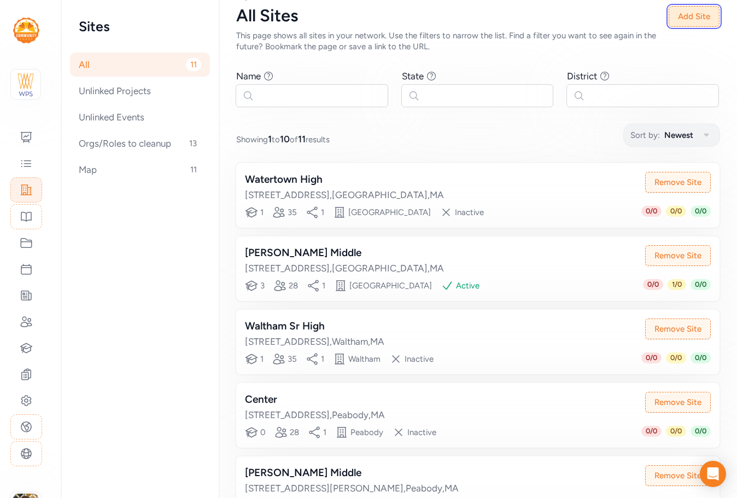
click at [704, 12] on button "Add Site" at bounding box center [694, 16] width 51 height 21
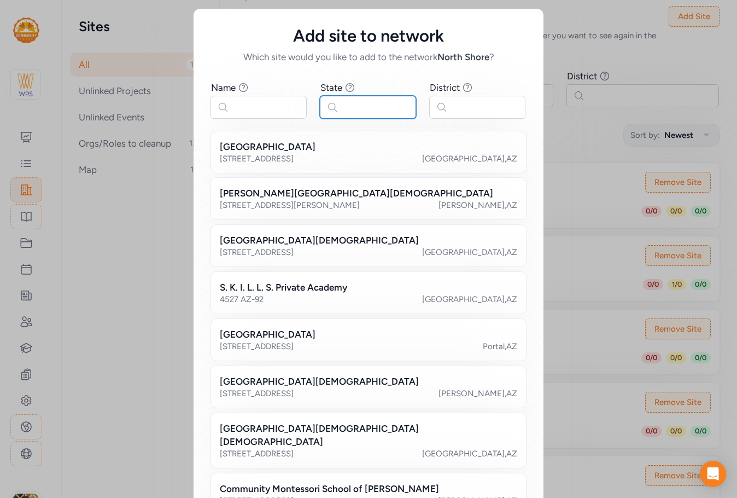
click at [383, 107] on input "text" at bounding box center [368, 107] width 96 height 23
type input "ma"
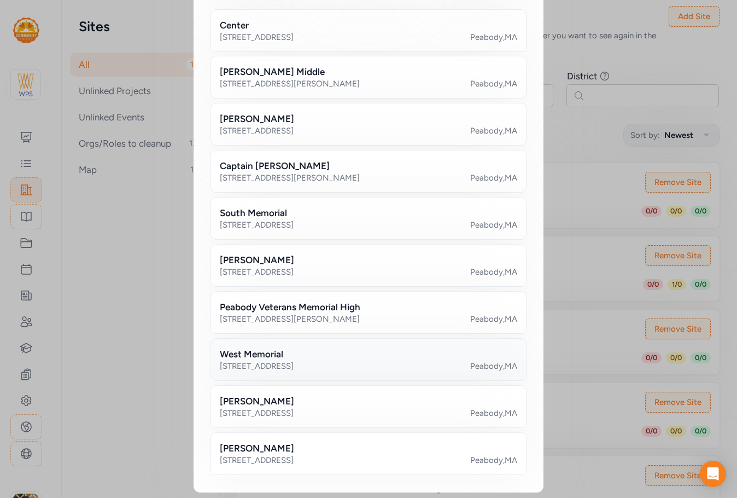
scroll to position [125, 0]
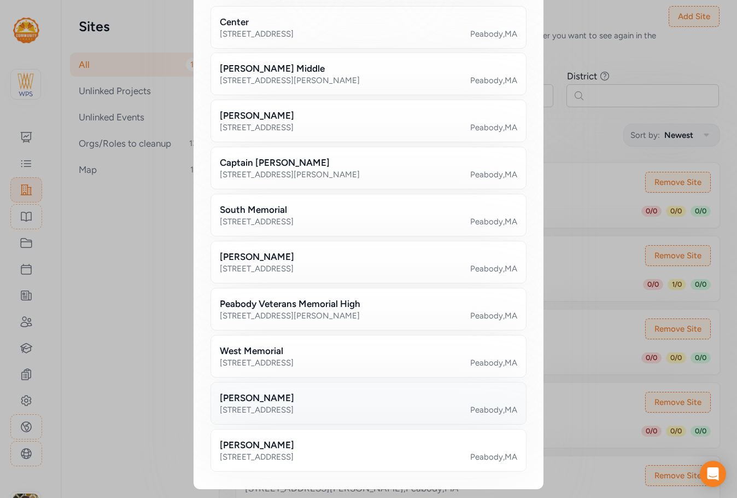
type input "peabody"
click at [335, 403] on div "William A Welch Sr" at bounding box center [369, 397] width 298 height 13
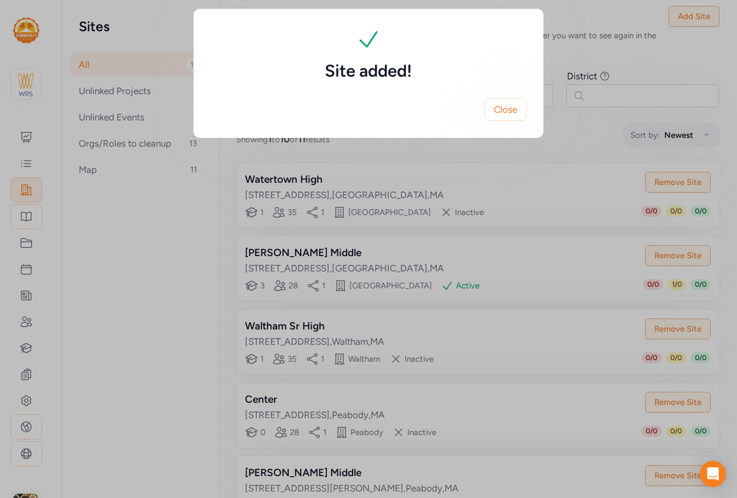
scroll to position [0, 0]
click at [513, 114] on span "Close" at bounding box center [506, 109] width 24 height 13
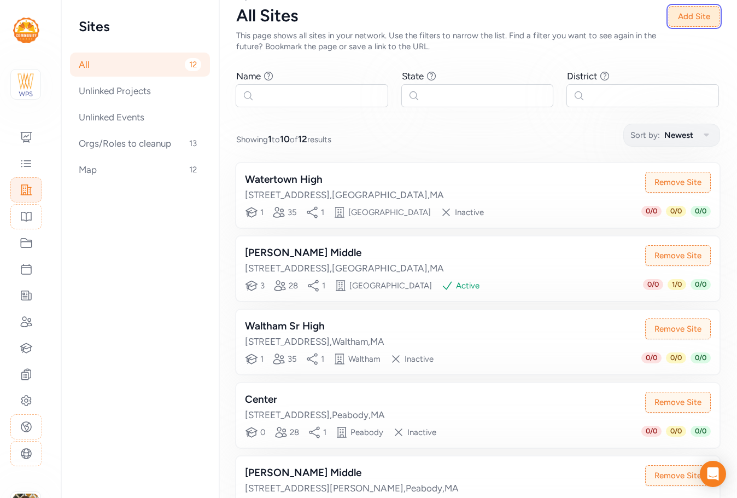
click at [704, 17] on button "Add Site" at bounding box center [694, 16] width 51 height 21
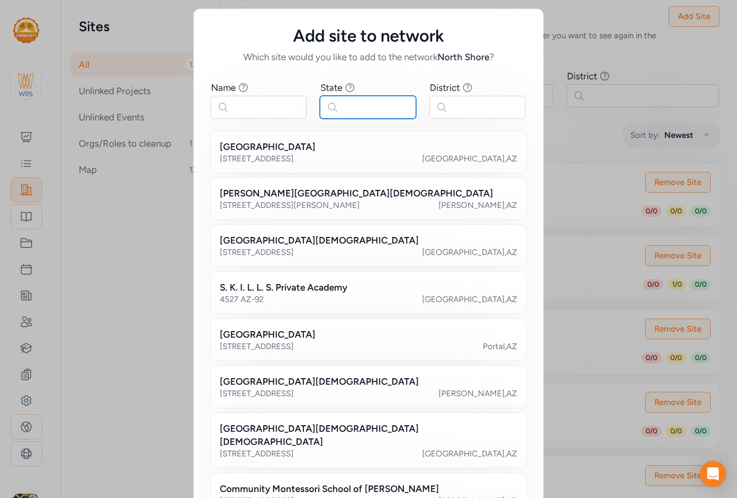
click at [390, 106] on input "text" at bounding box center [368, 107] width 96 height 23
type input "ma"
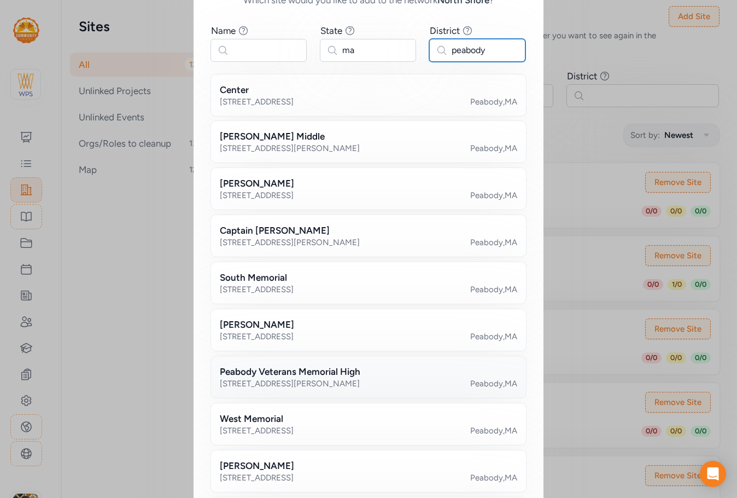
scroll to position [125, 0]
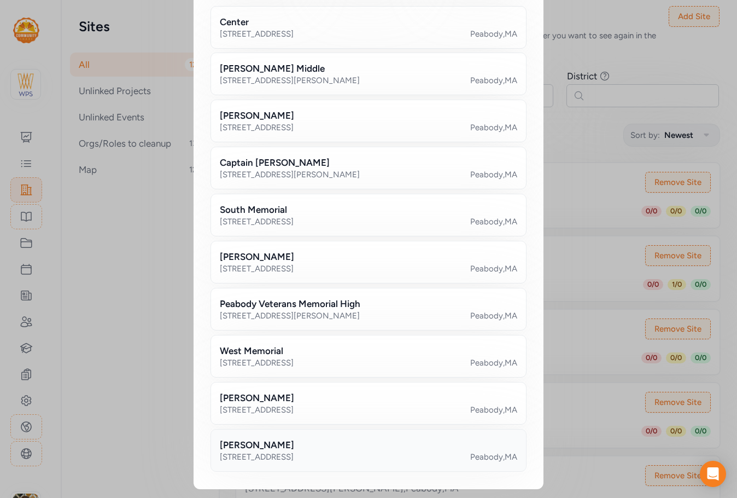
type input "peabody"
click at [286, 440] on h2 "John E. McCarthy" at bounding box center [257, 444] width 74 height 13
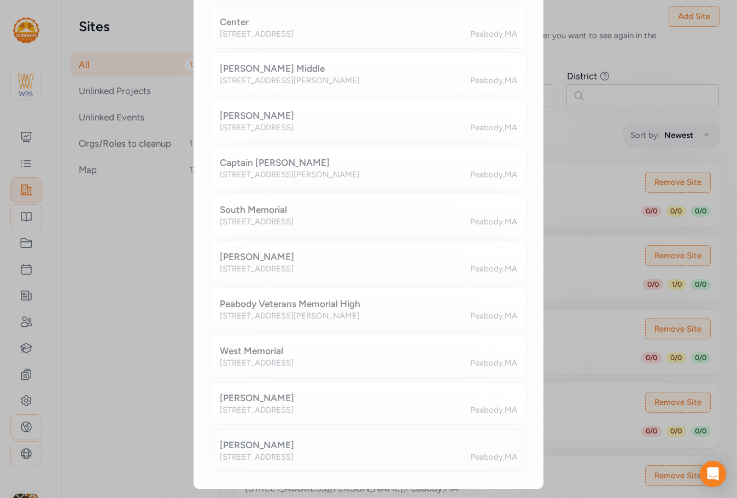
scroll to position [0, 0]
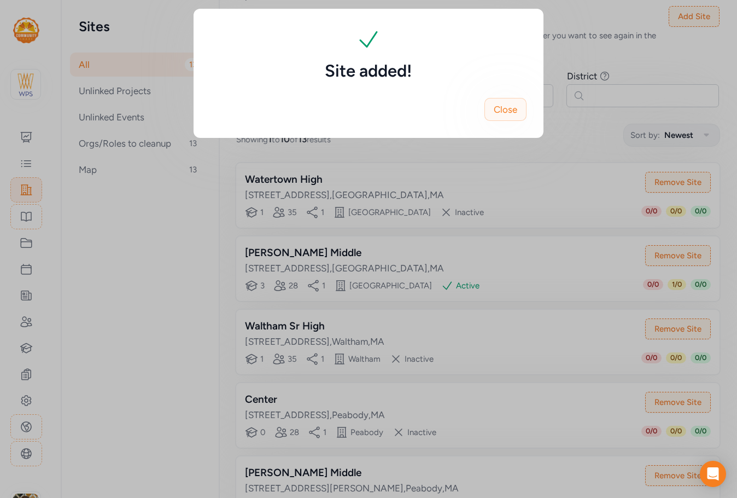
click at [514, 107] on span "Close" at bounding box center [506, 109] width 24 height 13
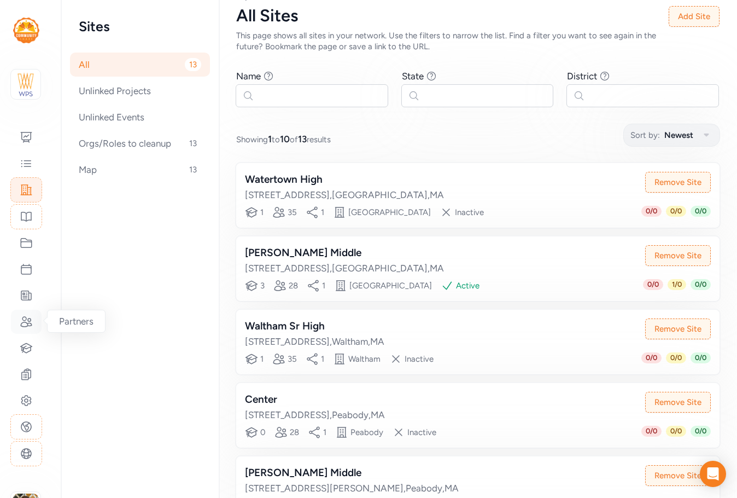
click at [28, 319] on icon at bounding box center [26, 322] width 11 height 10
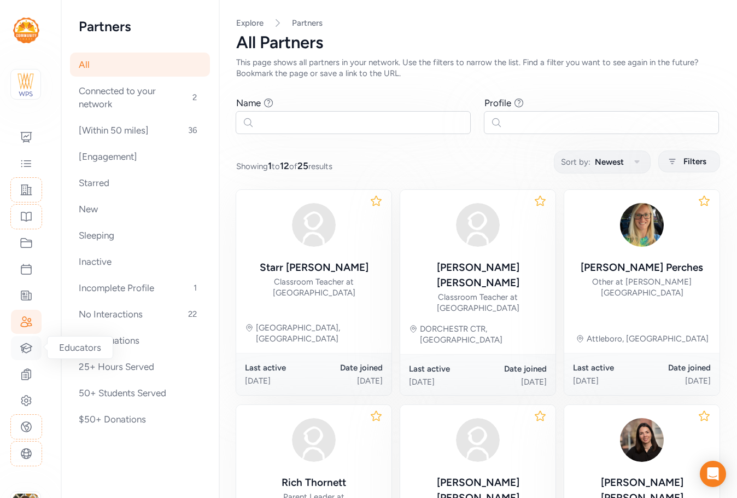
click at [27, 351] on icon at bounding box center [26, 347] width 13 height 13
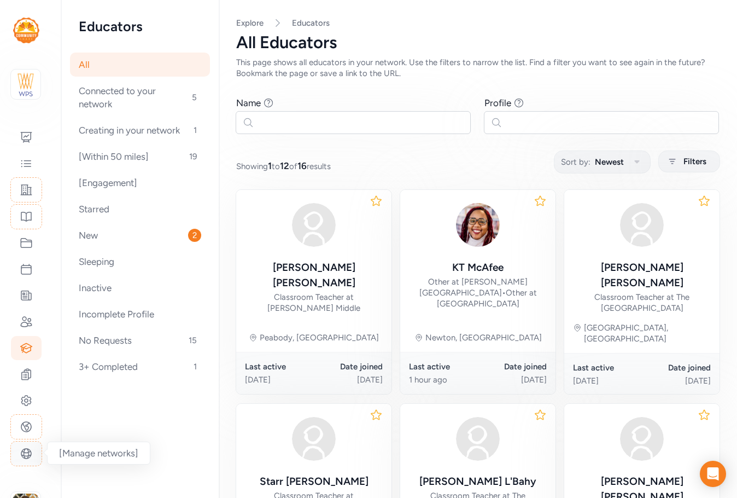
click at [26, 464] on div at bounding box center [26, 453] width 32 height 25
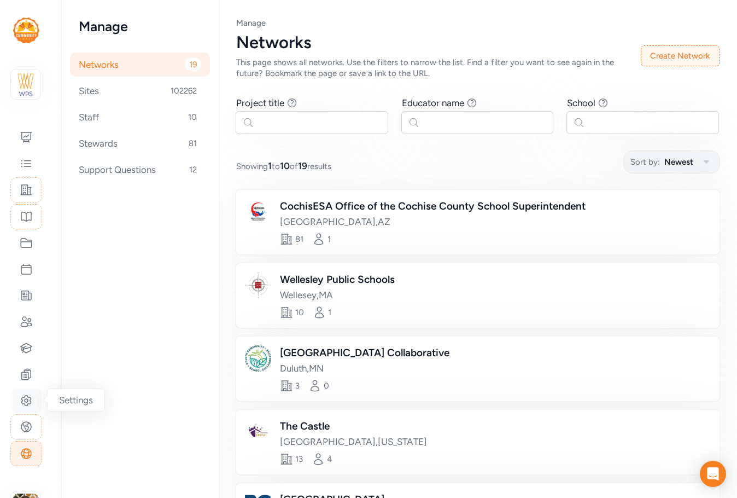
click at [24, 394] on div at bounding box center [26, 400] width 31 height 24
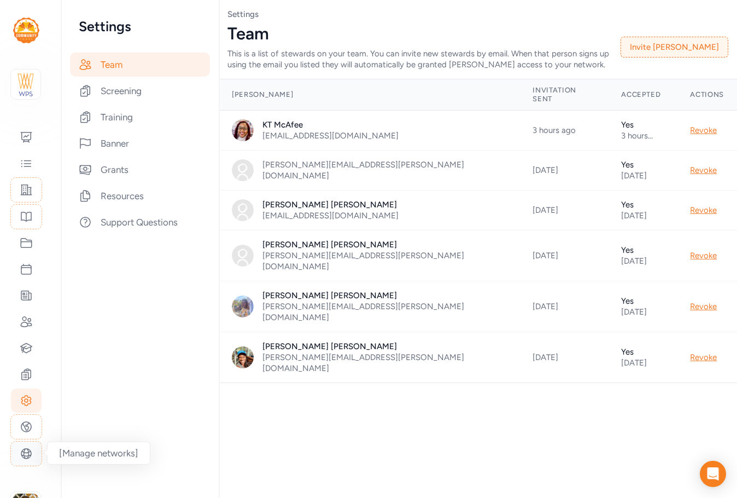
click at [25, 456] on icon at bounding box center [26, 454] width 10 height 10
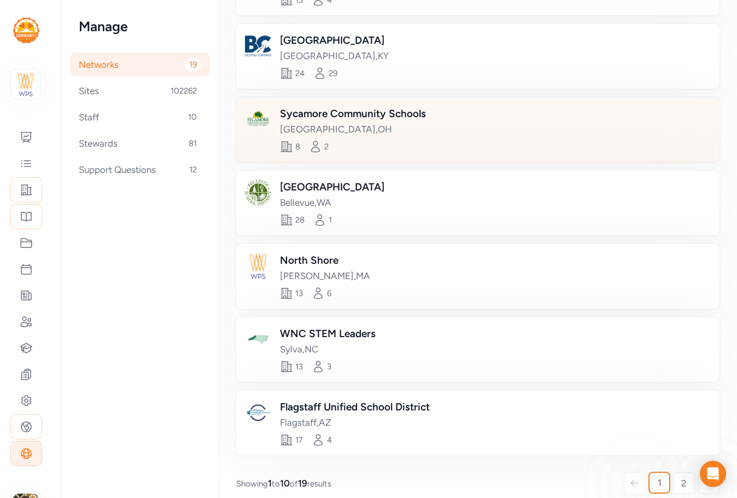
scroll to position [472, 0]
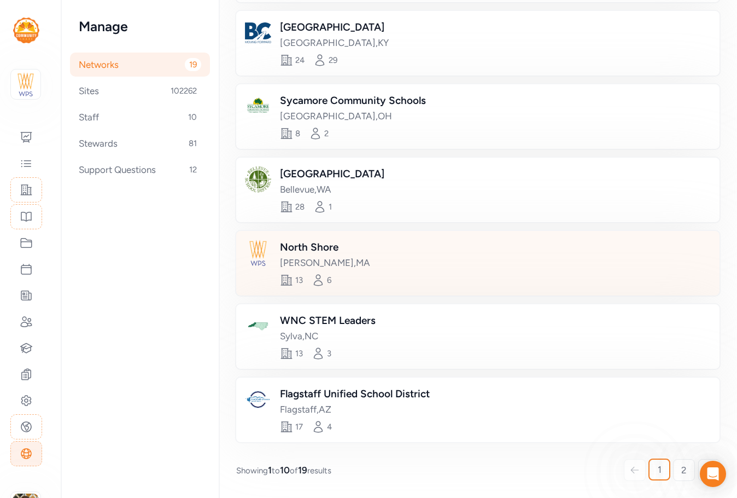
click at [369, 270] on div "North Shore Newton , MA 13 6" at bounding box center [478, 263] width 484 height 65
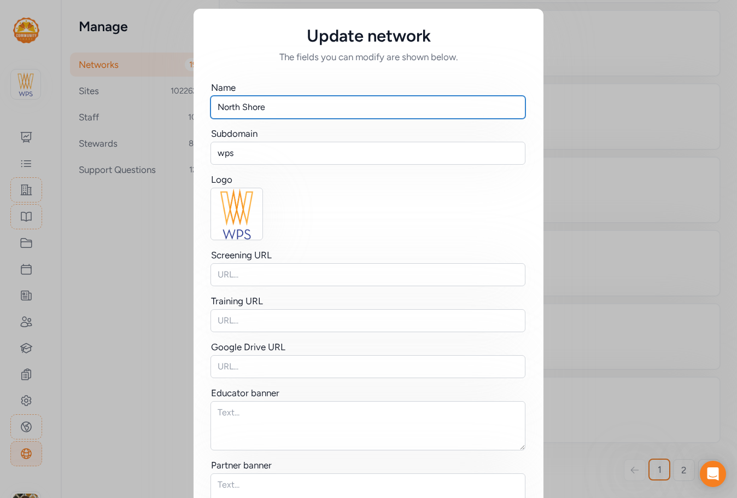
drag, startPoint x: 274, startPoint y: 106, endPoint x: 97, endPoint y: 113, distance: 176.8
click at [97, 113] on div "Update network The fields you can modify are shown below. Name North Shore Subd…" at bounding box center [368, 385] width 737 height 771
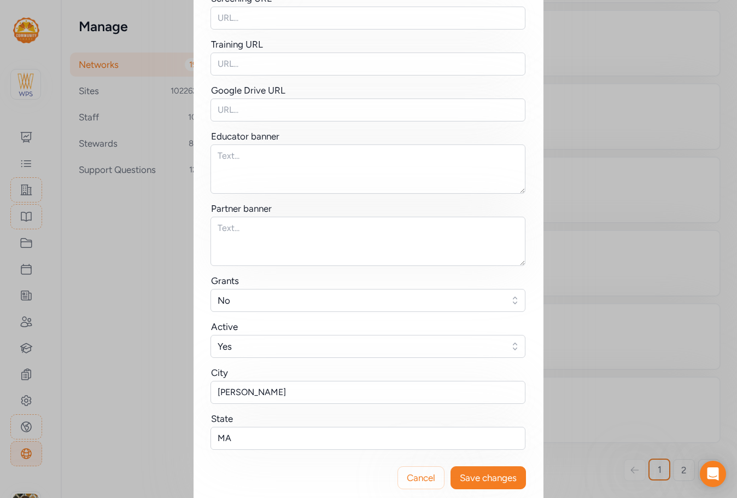
scroll to position [274, 0]
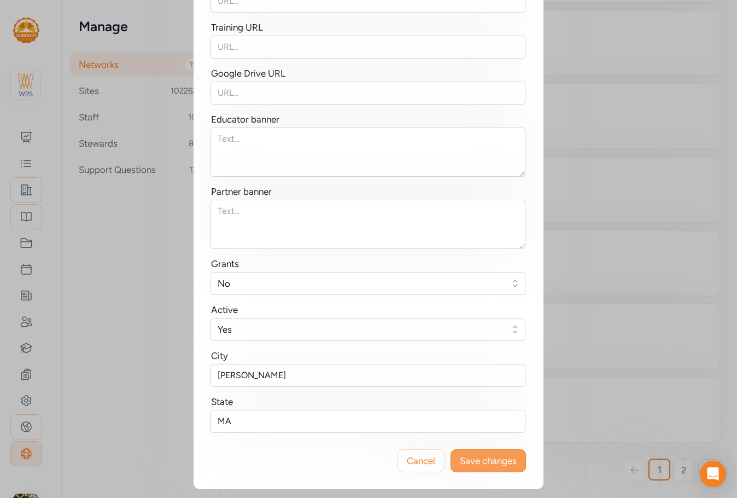
type input "Greater Boston"
click at [478, 461] on span "Save changes" at bounding box center [488, 460] width 57 height 13
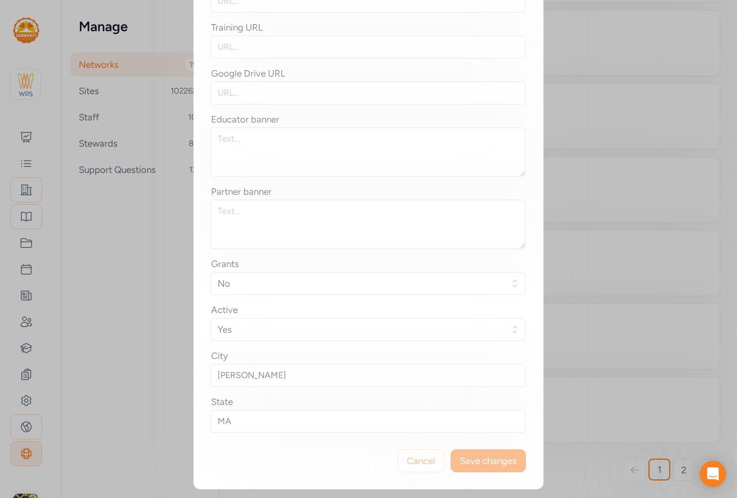
scroll to position [0, 0]
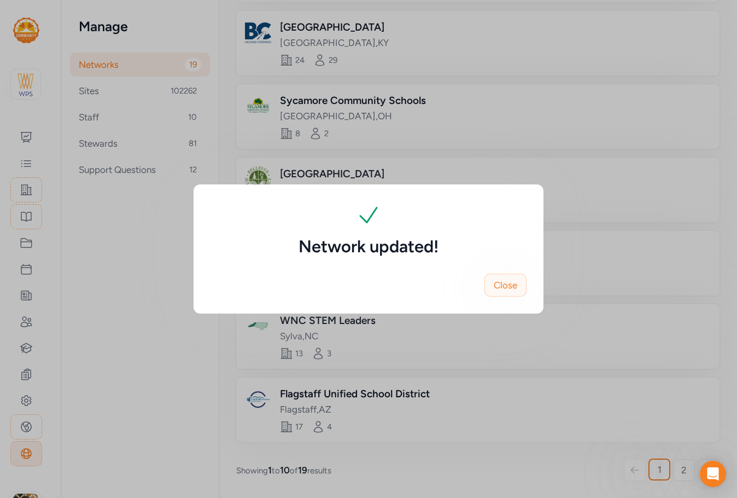
click at [514, 287] on span "Close" at bounding box center [506, 284] width 24 height 13
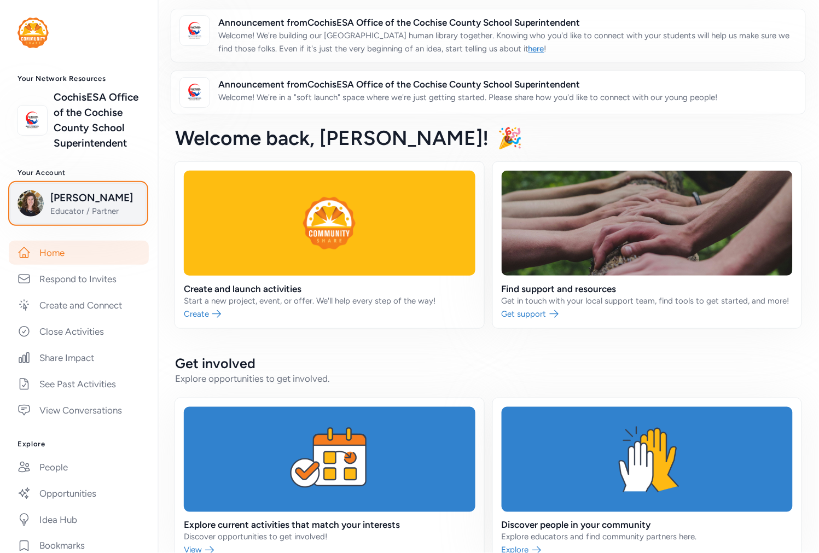
click at [69, 206] on span "[PERSON_NAME]" at bounding box center [94, 197] width 89 height 15
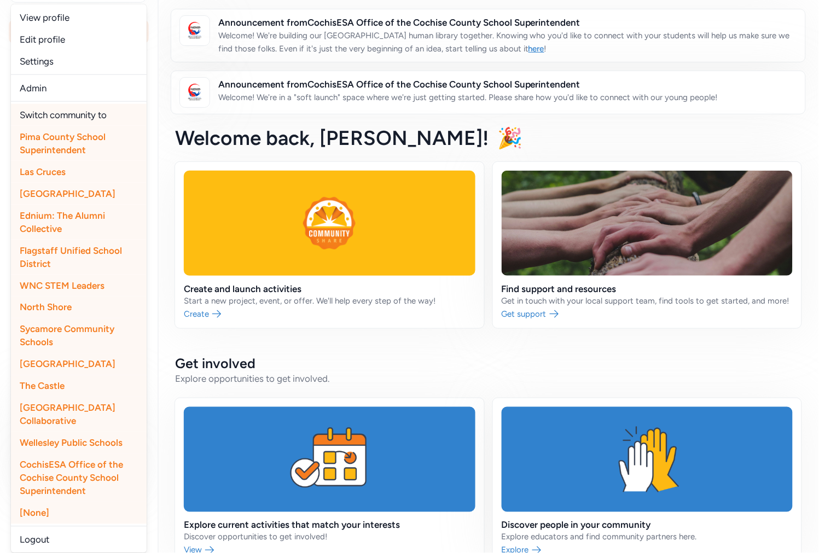
scroll to position [264, 0]
click at [60, 302] on span "North Shore" at bounding box center [46, 307] width 52 height 11
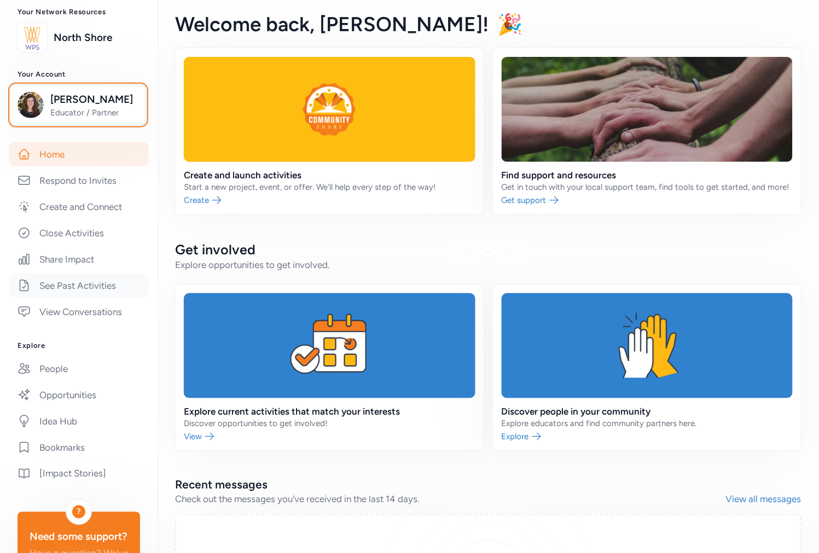
scroll to position [0, 0]
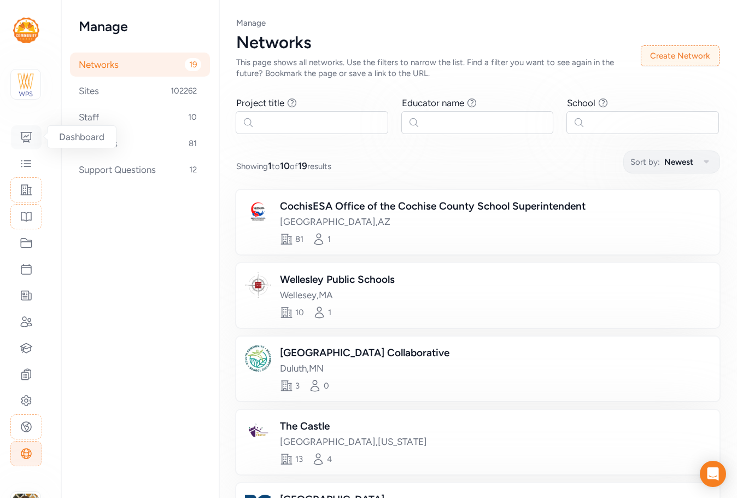
click at [28, 141] on icon at bounding box center [26, 137] width 11 height 10
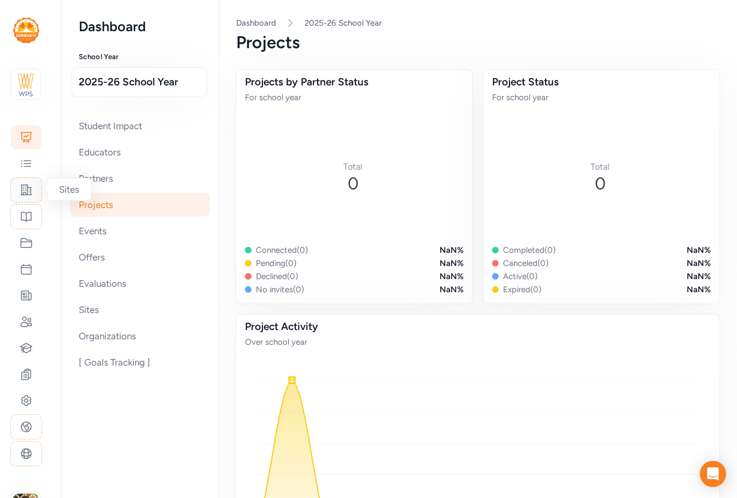
click at [27, 196] on div at bounding box center [26, 189] width 32 height 25
